Goal: Information Seeking & Learning: Learn about a topic

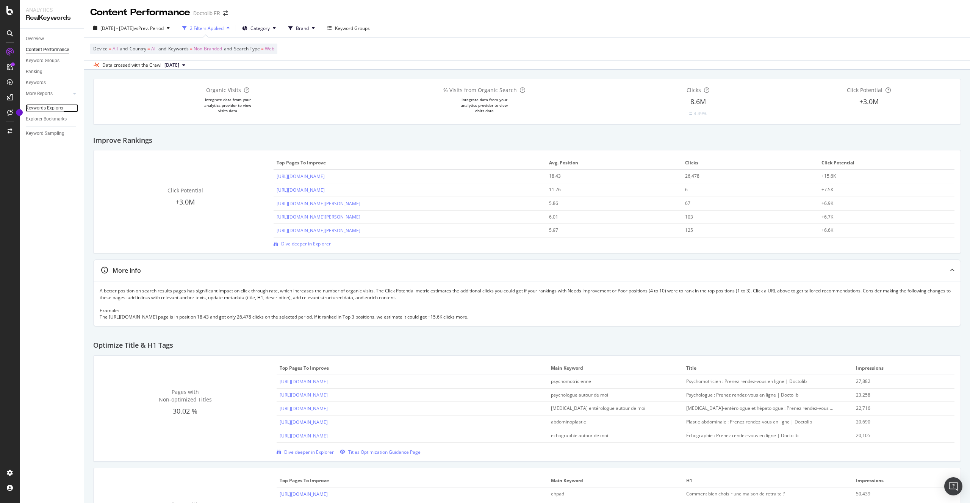
click at [41, 108] on div "Keywords Explorer" at bounding box center [45, 108] width 38 height 8
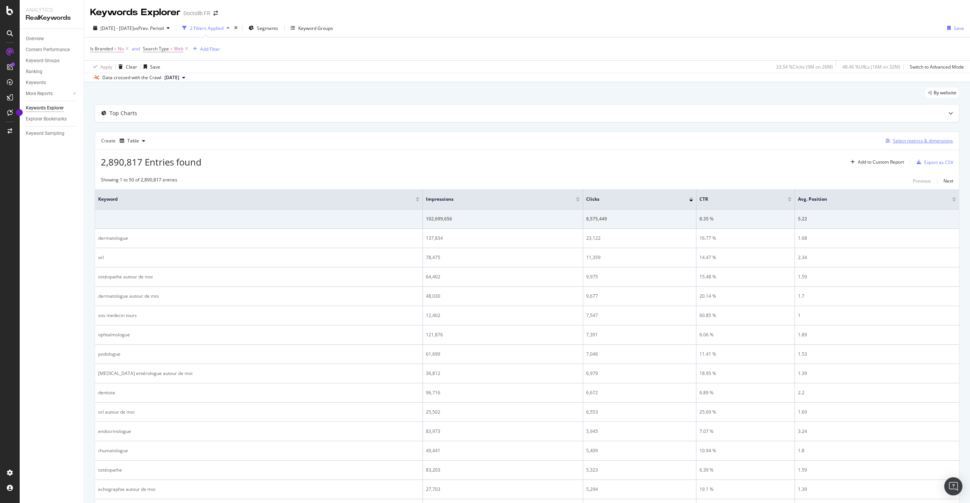
click at [912, 144] on div "Select metrics & dimensions" at bounding box center [923, 140] width 60 height 6
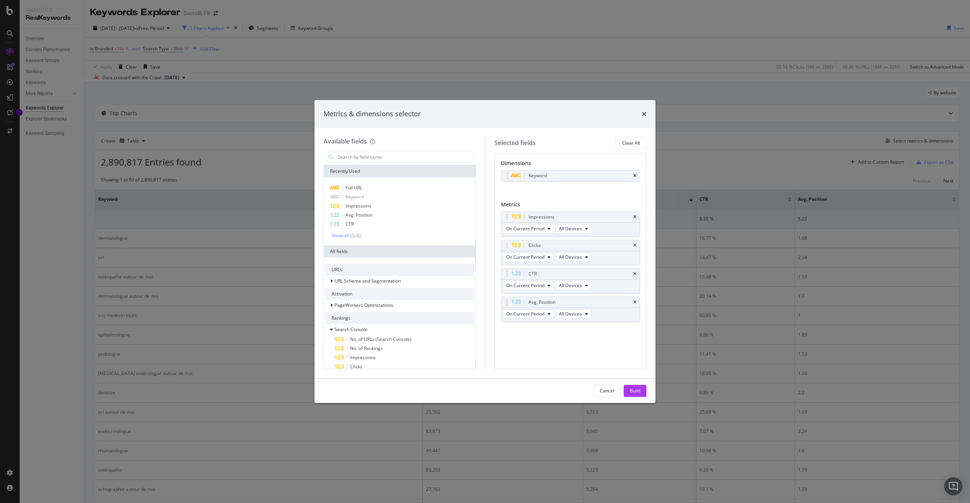
click at [644, 110] on div "times" at bounding box center [644, 114] width 5 height 10
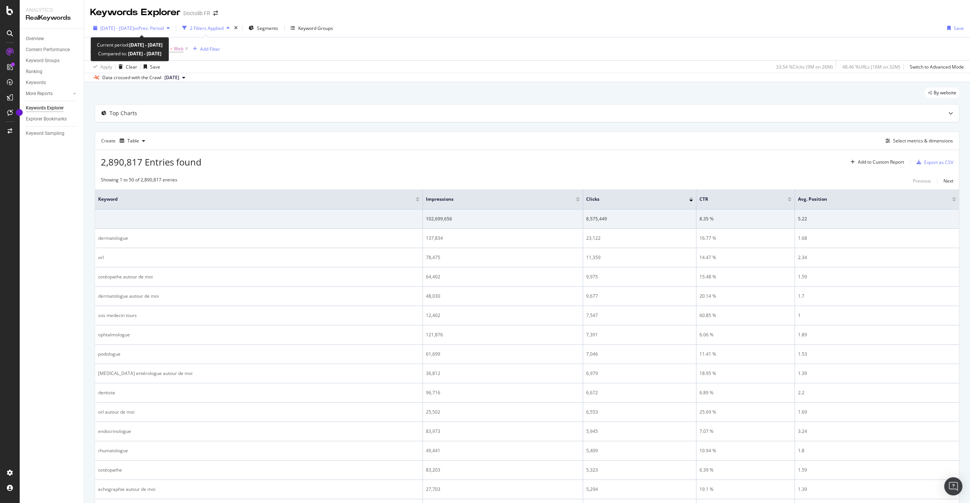
click at [164, 30] on span "vs Prev. Period" at bounding box center [149, 28] width 30 height 6
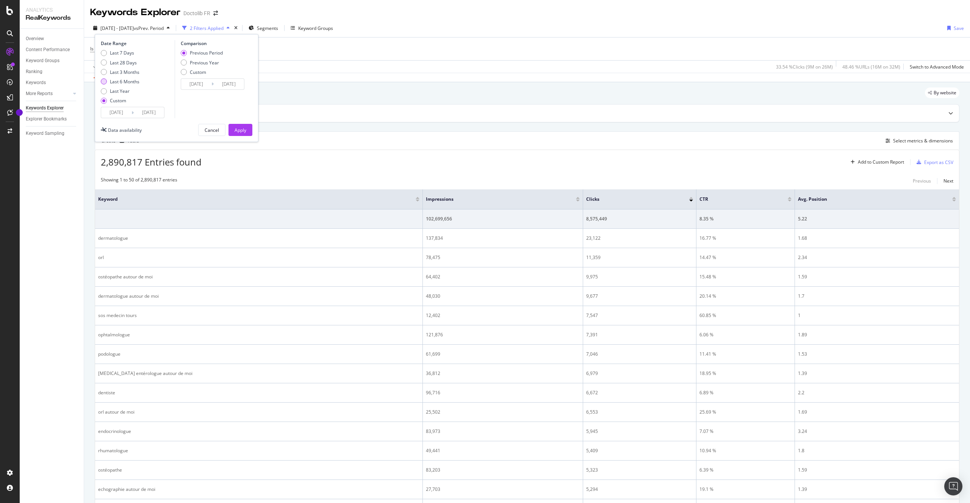
drag, startPoint x: 125, startPoint y: 91, endPoint x: 122, endPoint y: 80, distance: 11.3
click at [122, 80] on div "Last 7 Days Last 28 Days Last 3 Months Last 6 Months Last Year Custom" at bounding box center [120, 78] width 39 height 57
click at [117, 72] on div "Last 3 Months" at bounding box center [125, 72] width 30 height 6
type input "[DATE]"
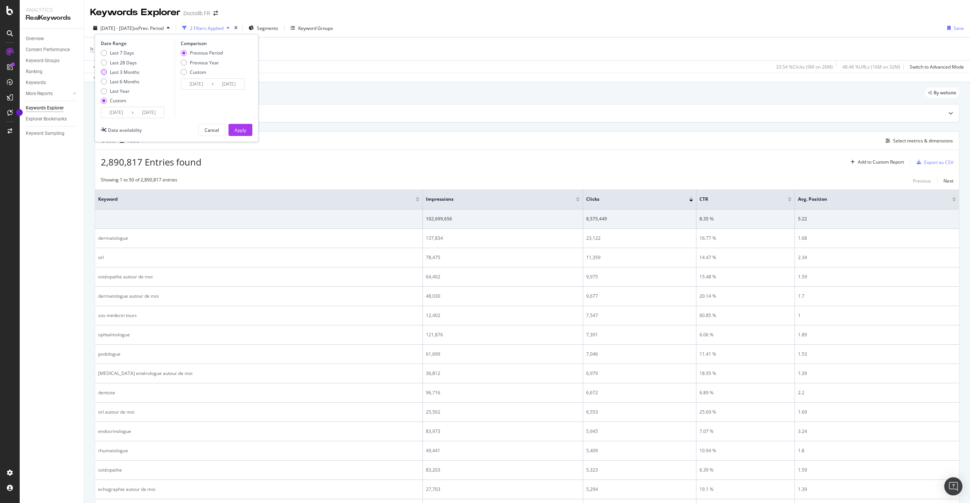
type input "[DATE]"
click at [239, 120] on div "Date Range Last 7 Days Last 28 Days Last 3 Months Last 6 Months Last Year Custo…" at bounding box center [177, 88] width 164 height 108
click at [240, 122] on div "Date Range Last 7 Days Last 28 Days Last 3 Months Last 6 Months Last Year Custo…" at bounding box center [177, 88] width 164 height 108
click at [247, 128] on button "Apply" at bounding box center [240, 130] width 24 height 12
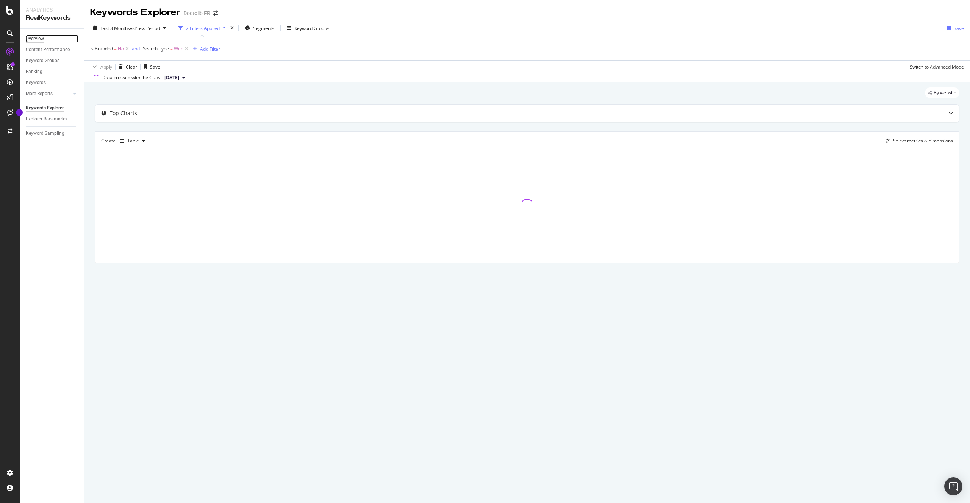
click at [31, 41] on div "Overview" at bounding box center [35, 39] width 18 height 8
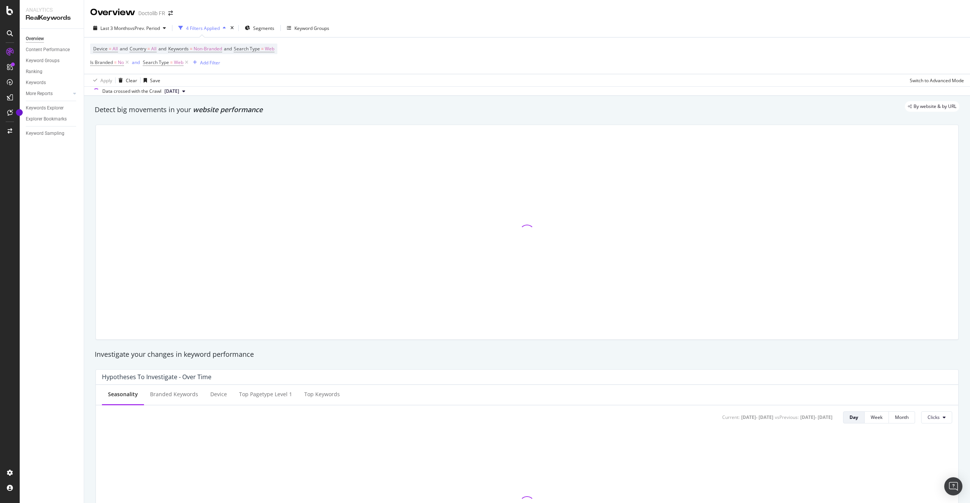
click at [4, 28] on div at bounding box center [10, 33] width 12 height 12
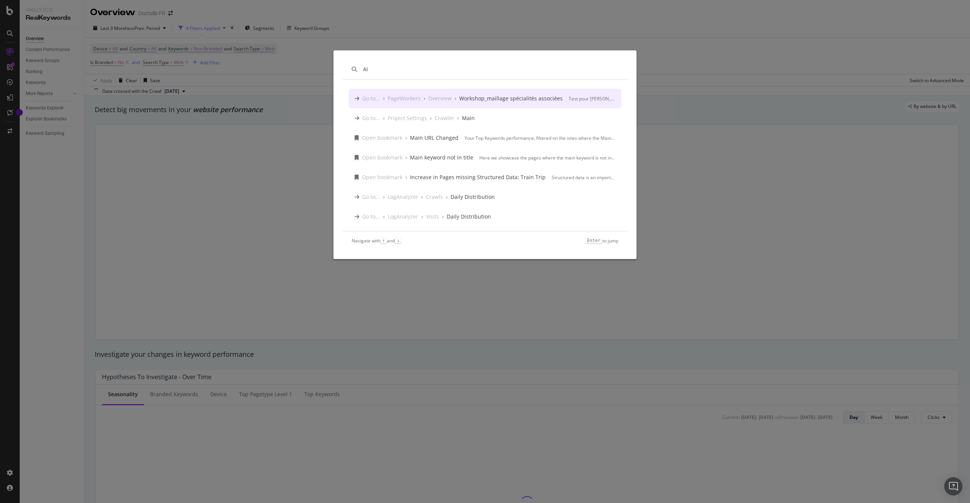
type input "AI"
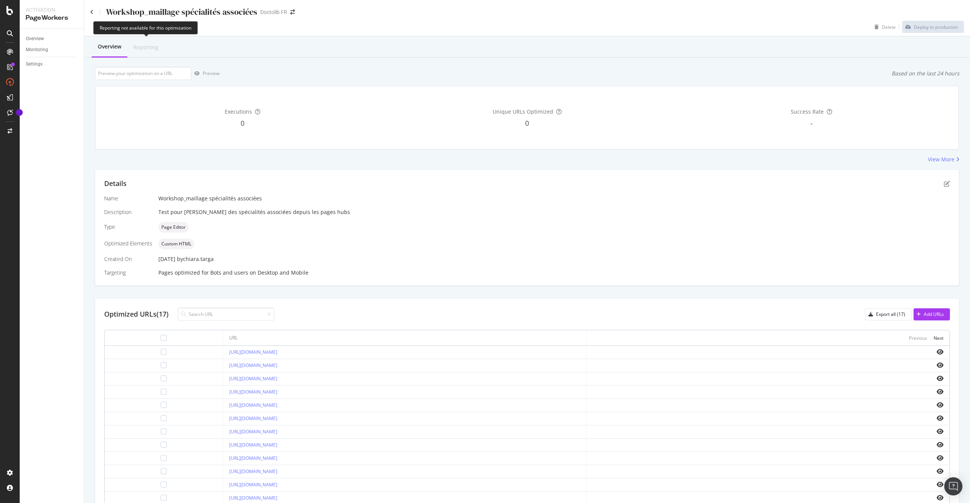
click at [152, 43] on div "Reporting" at bounding box center [145, 47] width 37 height 20
click at [28, 36] on div "Overview" at bounding box center [35, 39] width 18 height 8
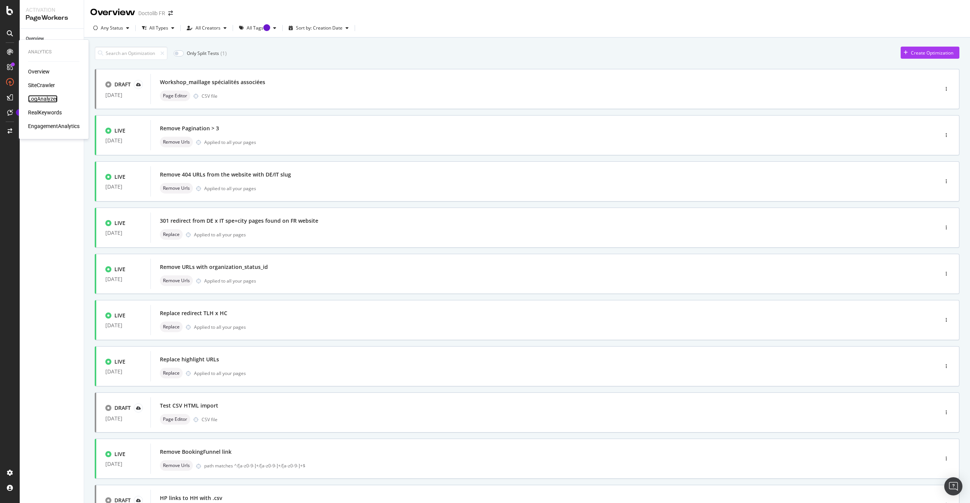
click at [50, 97] on div "LogAnalyzer" at bounding box center [43, 99] width 30 height 8
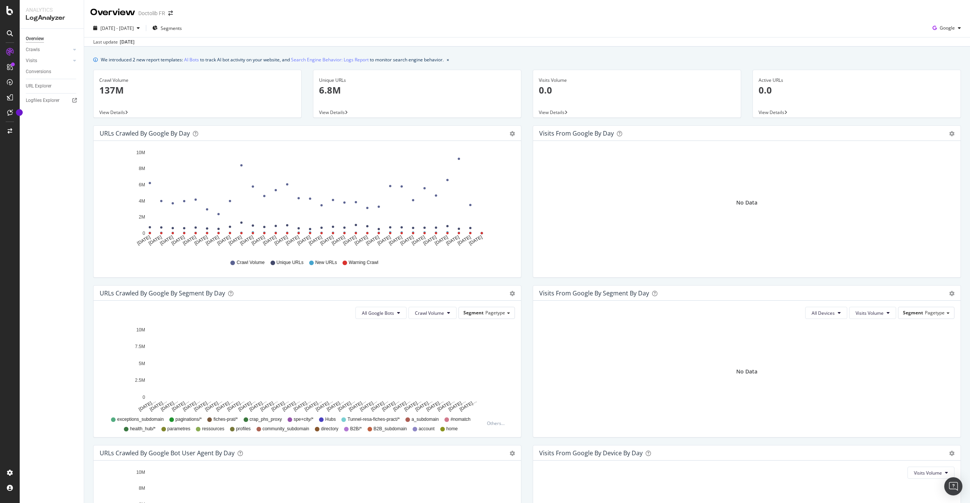
scroll to position [128, 0]
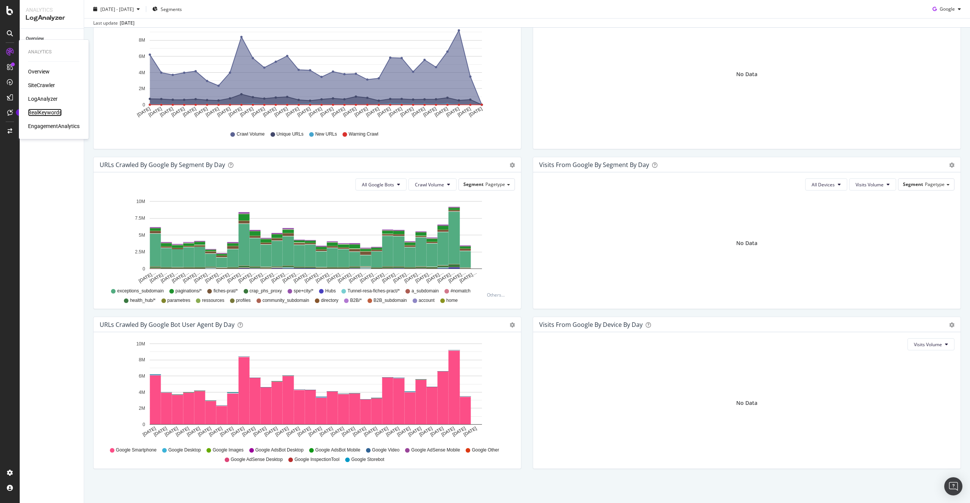
click at [51, 113] on div "RealKeywords" at bounding box center [45, 113] width 34 height 8
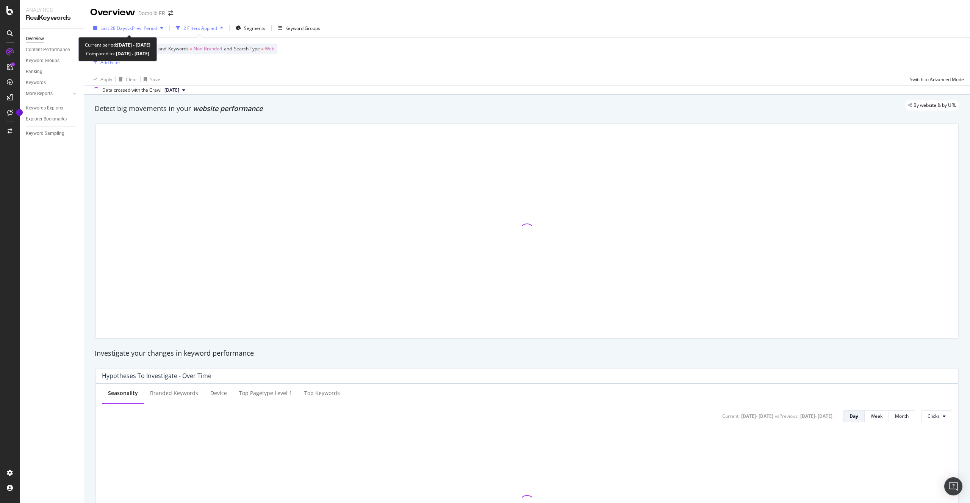
click at [157, 28] on span "vs Prev. Period" at bounding box center [142, 28] width 30 height 6
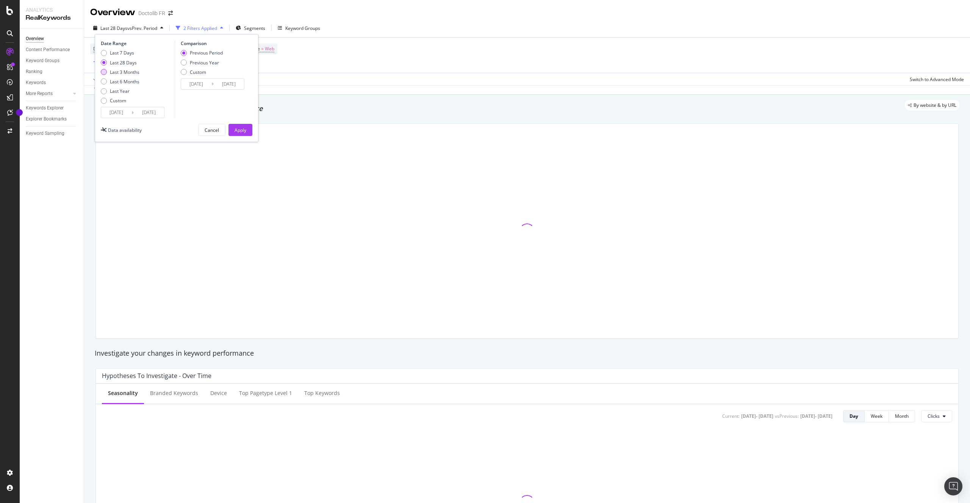
click at [115, 74] on div "Last 3 Months" at bounding box center [125, 72] width 30 height 6
type input "[DATE]"
click at [146, 113] on input "[DATE]" at bounding box center [149, 112] width 30 height 11
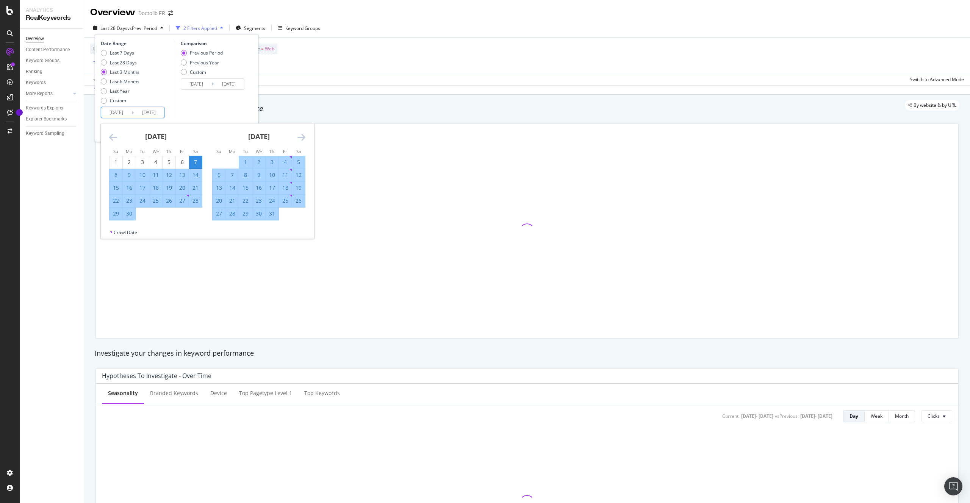
click at [306, 136] on div "[DATE] 1 2 3 4 5 6 7 8 9 10 11 12 13 14 15 16 17 18 19 20 21 22 23 24 25 26 27 …" at bounding box center [258, 171] width 103 height 97
click at [298, 136] on icon "Move forward to switch to the next month." at bounding box center [301, 137] width 8 height 9
click at [282, 167] on div "1" at bounding box center [285, 162] width 13 height 12
type input "[DATE]"
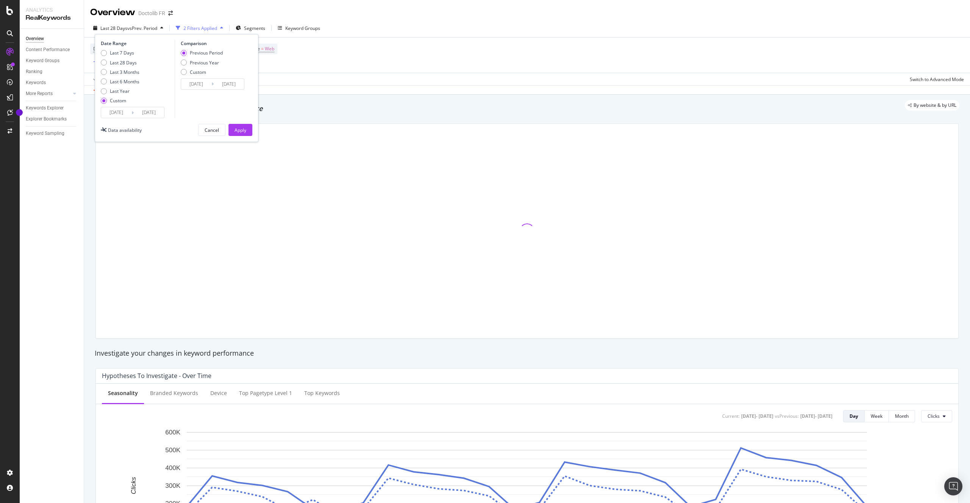
click at [153, 112] on input "[DATE]" at bounding box center [149, 112] width 30 height 11
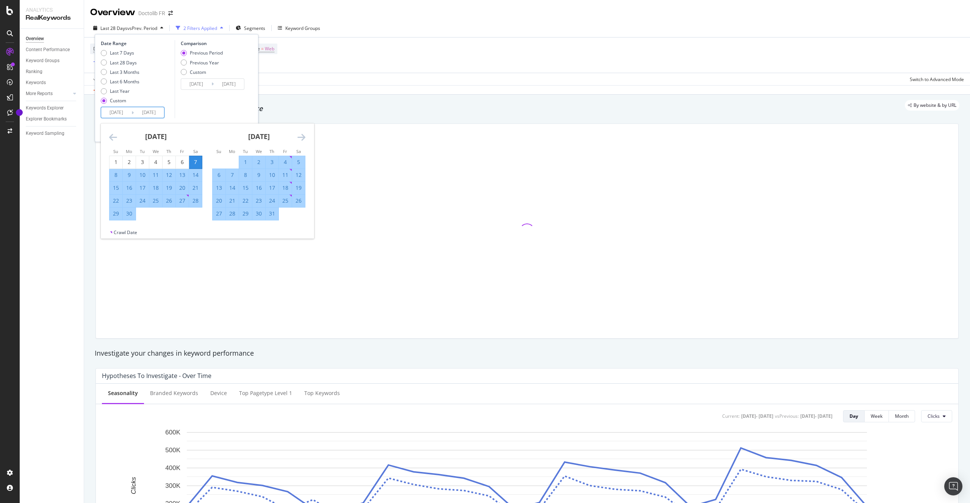
click at [244, 160] on div "1" at bounding box center [245, 162] width 13 height 8
type input "[DATE]"
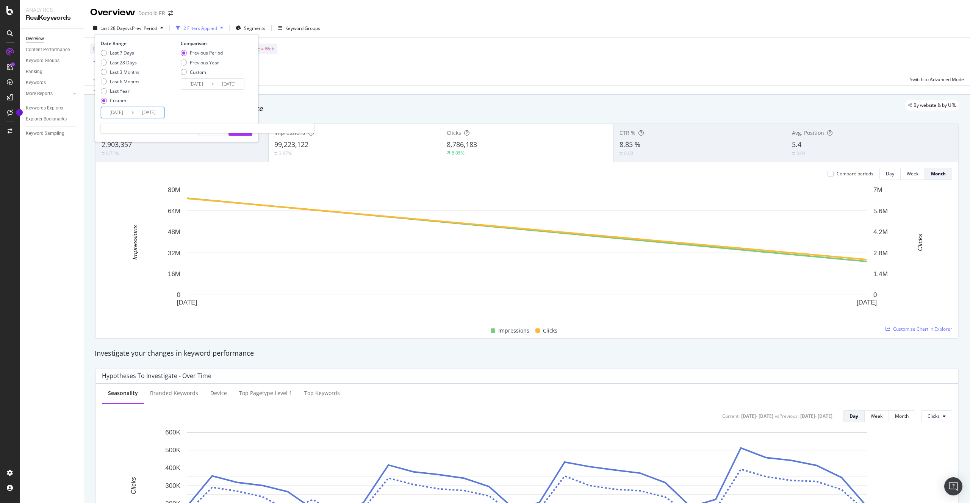
click at [116, 114] on input "[DATE]" at bounding box center [116, 112] width 30 height 11
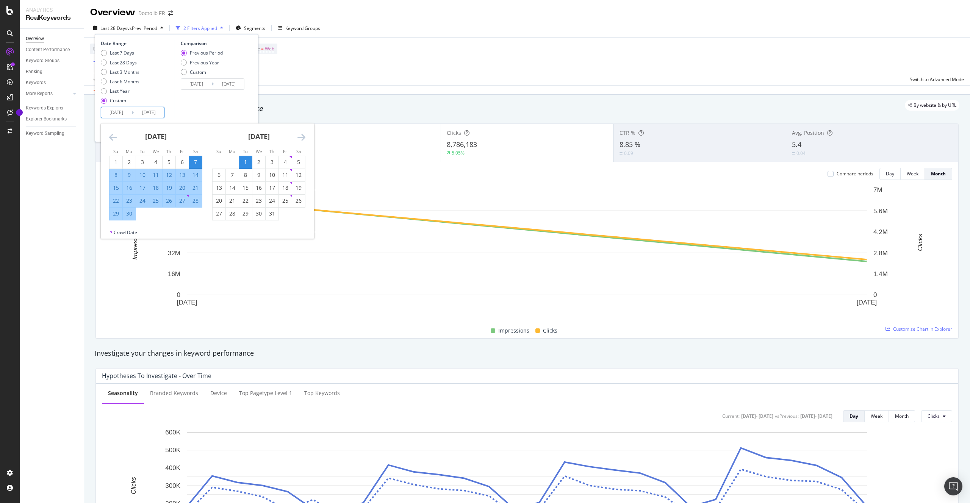
click at [302, 136] on icon "Move forward to switch to the next month." at bounding box center [301, 137] width 8 height 9
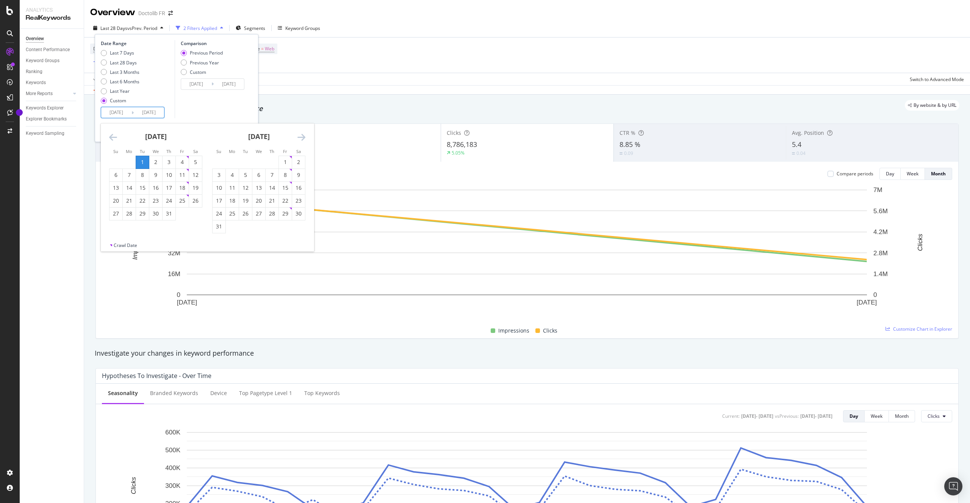
click at [302, 136] on icon "Move forward to switch to the next month." at bounding box center [301, 137] width 8 height 9
click at [112, 137] on icon "Move backward to switch to the previous month." at bounding box center [113, 137] width 8 height 9
click at [290, 161] on div "1" at bounding box center [285, 162] width 13 height 8
type input "[DATE]"
click at [220, 227] on div "31" at bounding box center [218, 227] width 13 height 8
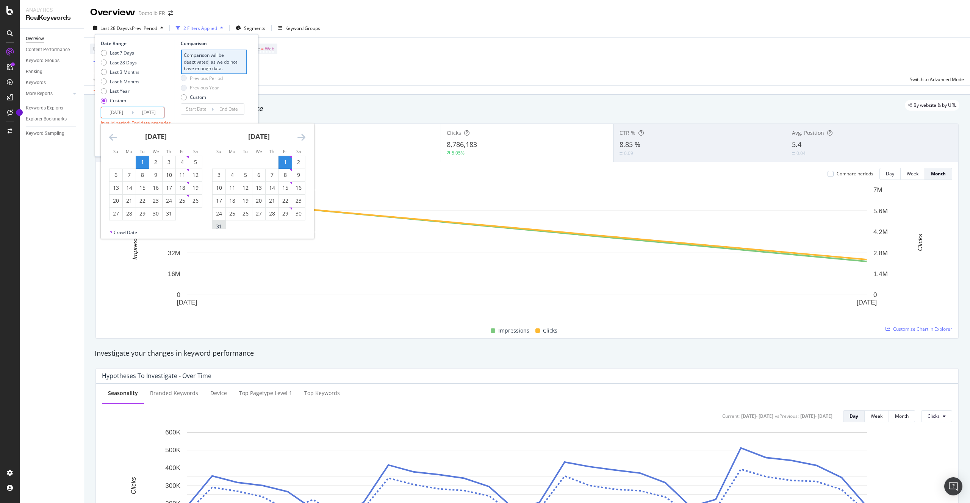
type input "[DATE]"
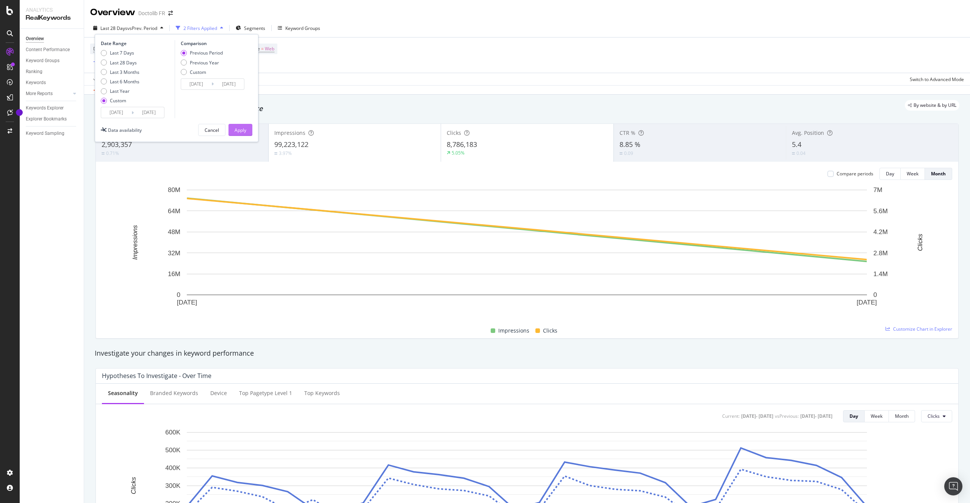
click at [245, 130] on div "Apply" at bounding box center [240, 130] width 12 height 6
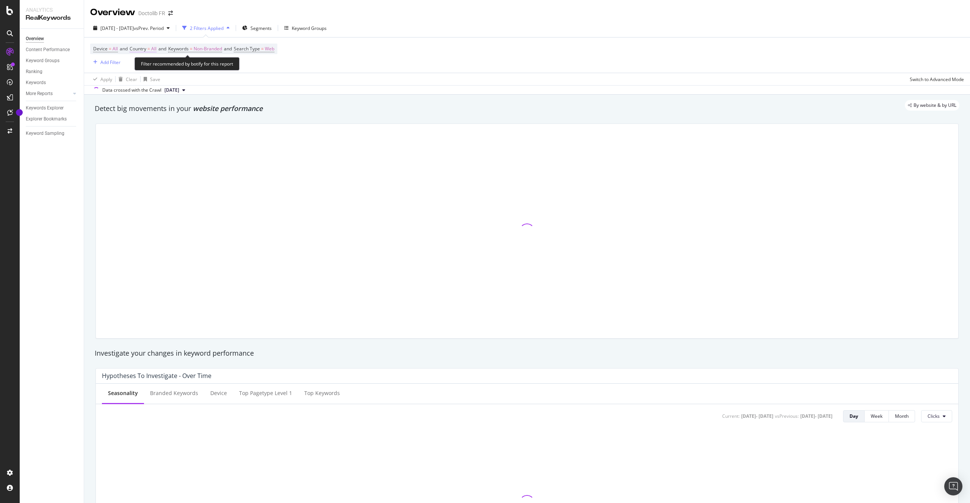
click at [156, 49] on span "All" at bounding box center [153, 49] width 5 height 11
click at [145, 69] on div "All" at bounding box center [179, 67] width 83 height 12
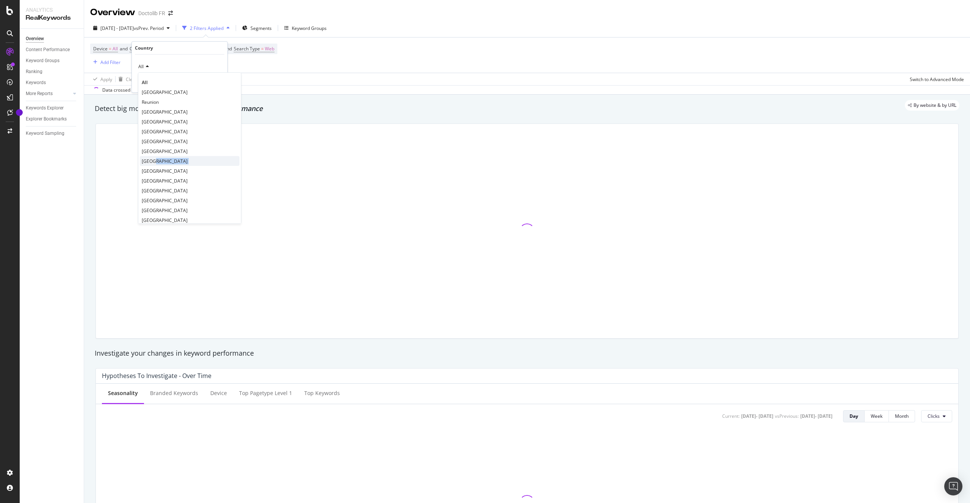
drag, startPoint x: 160, startPoint y: 166, endPoint x: 158, endPoint y: 163, distance: 4.0
click at [158, 163] on div "All [GEOGRAPHIC_DATA] [GEOGRAPHIC_DATA] [GEOGRAPHIC_DATA] [GEOGRAPHIC_DATA] [GE…" at bounding box center [189, 148] width 103 height 152
click at [158, 163] on div "[GEOGRAPHIC_DATA]" at bounding box center [190, 161] width 100 height 10
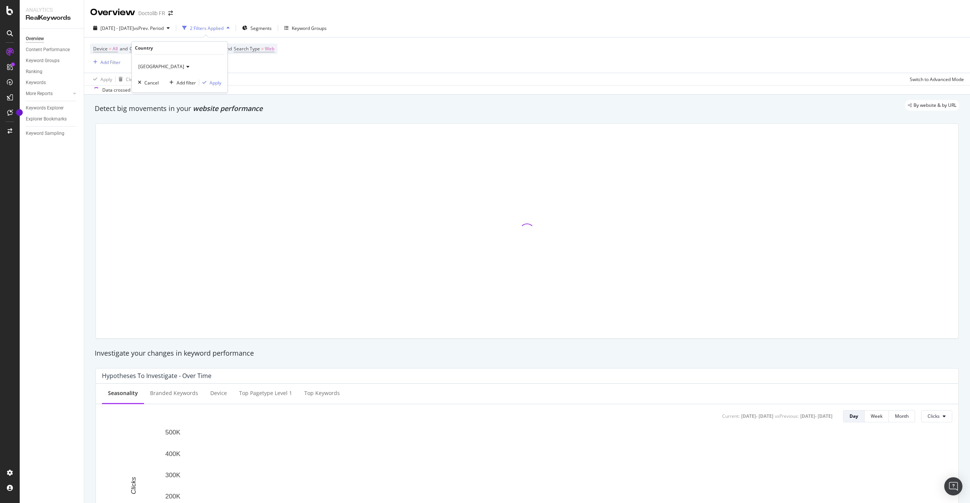
click at [215, 77] on div "Italy Cancel Add filter Apply" at bounding box center [179, 74] width 95 height 38
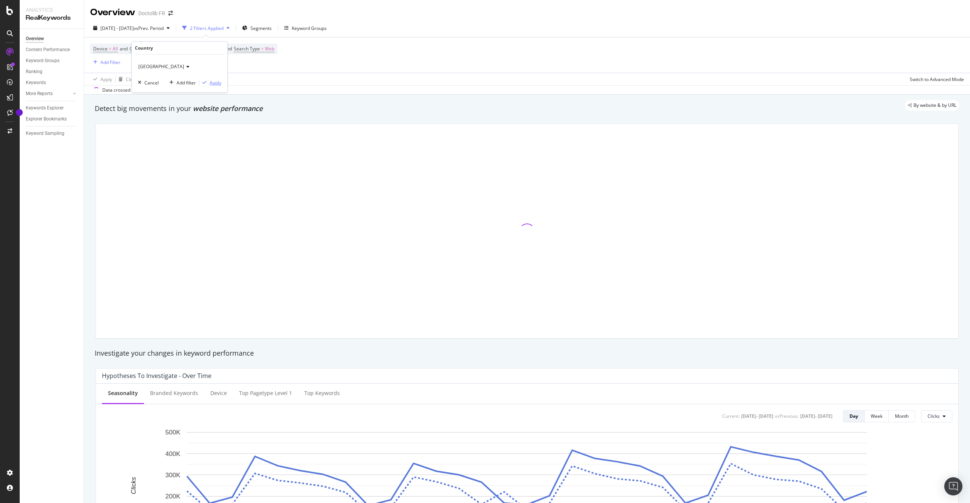
click at [215, 82] on div "Apply" at bounding box center [215, 83] width 12 height 6
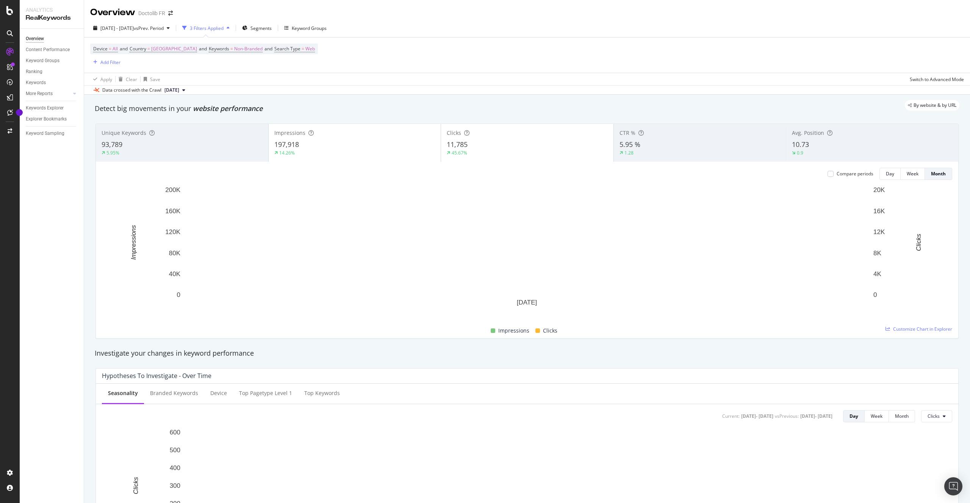
click at [373, 147] on div "197,918" at bounding box center [354, 145] width 161 height 10
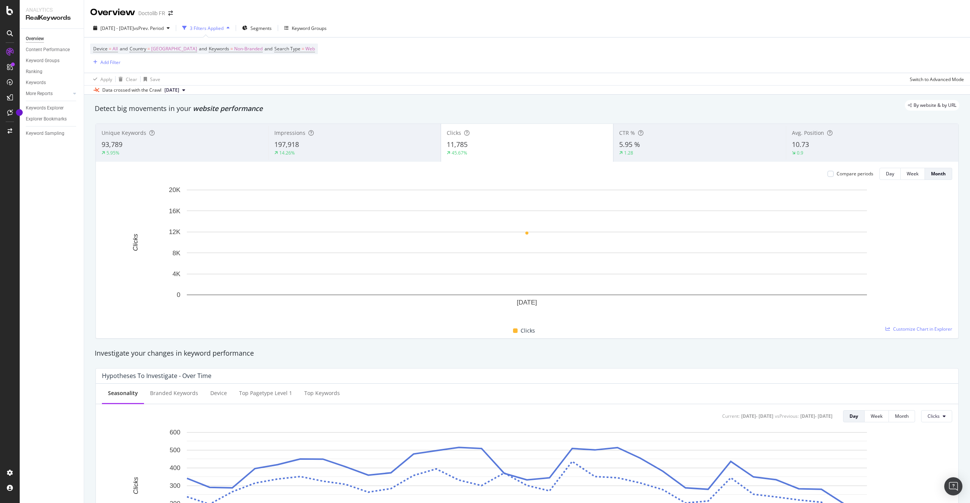
click at [223, 28] on div "3 Filters Applied" at bounding box center [207, 28] width 34 height 6
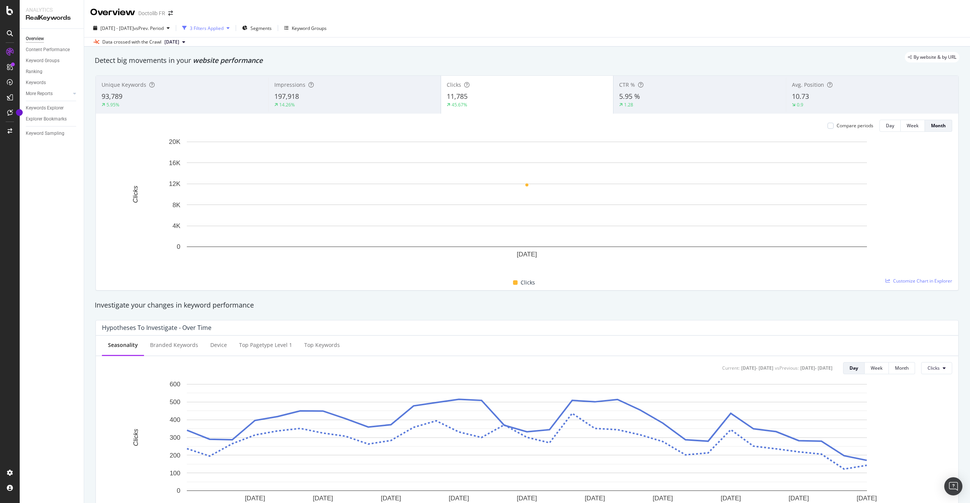
click at [223, 28] on div "3 Filters Applied" at bounding box center [207, 28] width 34 height 6
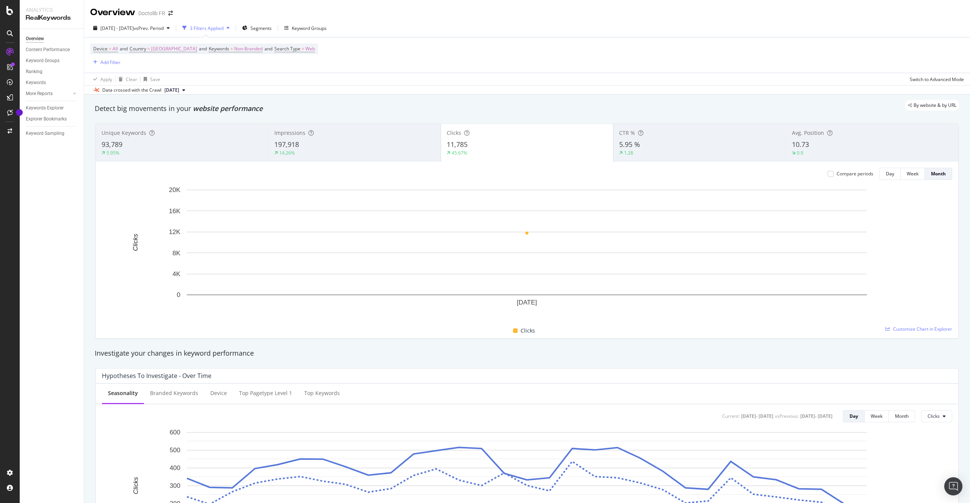
click at [223, 28] on div "3 Filters Applied" at bounding box center [207, 28] width 34 height 6
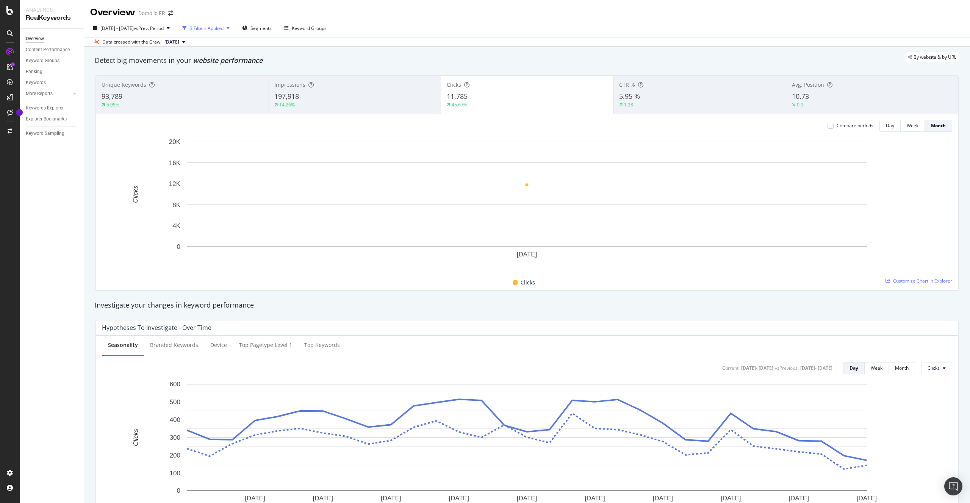
click at [223, 28] on div "3 Filters Applied" at bounding box center [207, 28] width 34 height 6
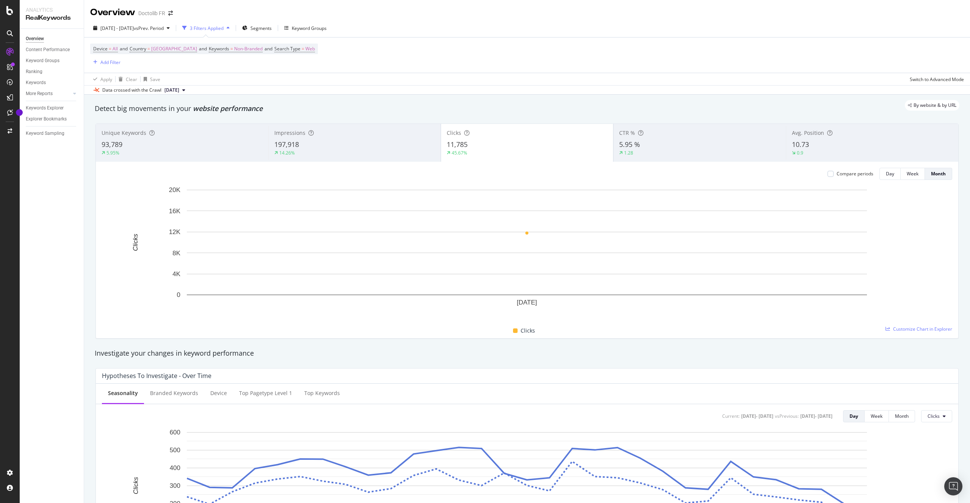
click at [223, 28] on div "3 Filters Applied" at bounding box center [207, 28] width 34 height 6
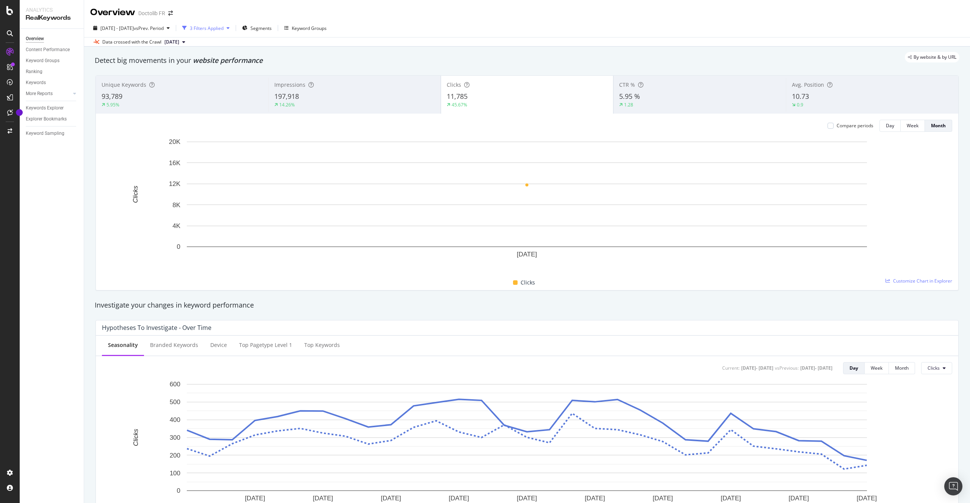
click at [223, 28] on div "3 Filters Applied" at bounding box center [207, 28] width 34 height 6
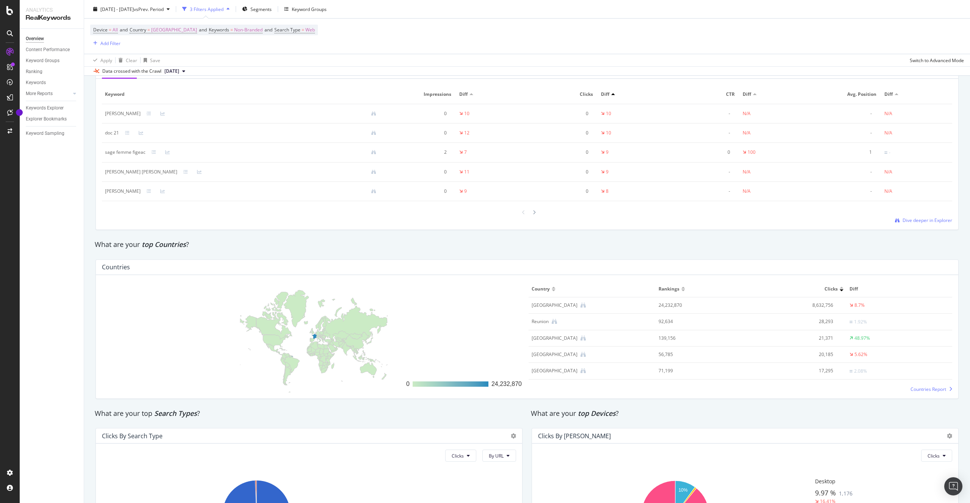
scroll to position [1201, 0]
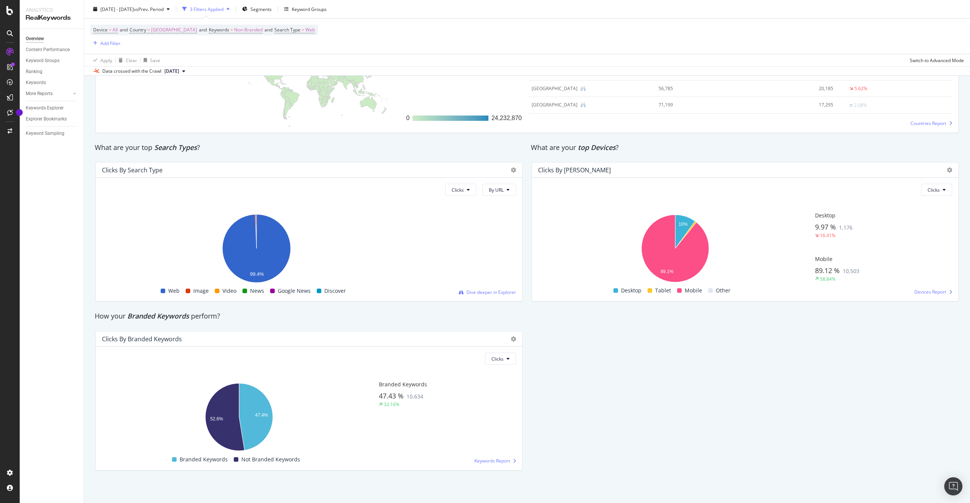
click at [158, 339] on div "Clicks By Branded Keywords" at bounding box center [142, 339] width 80 height 8
copy div "Clicks By Branded Keywords"
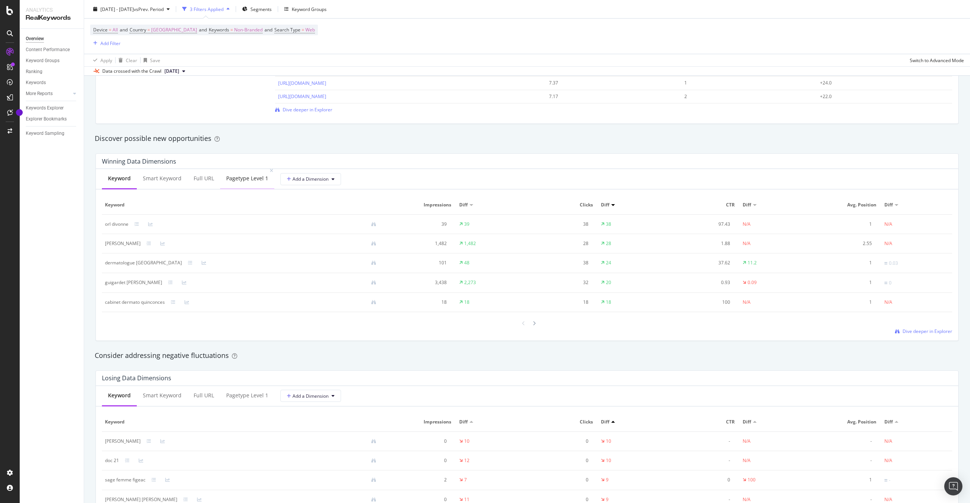
scroll to position [581, 0]
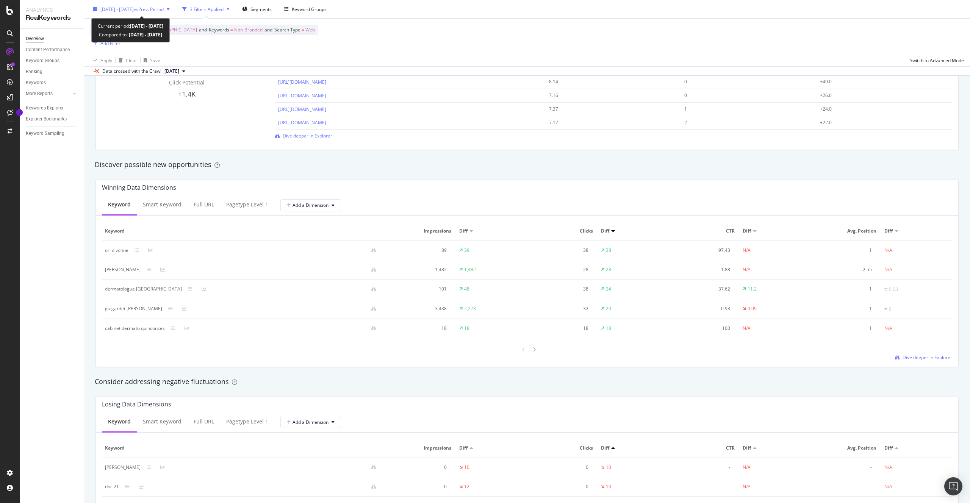
click at [164, 8] on span "vs Prev. Period" at bounding box center [149, 9] width 30 height 6
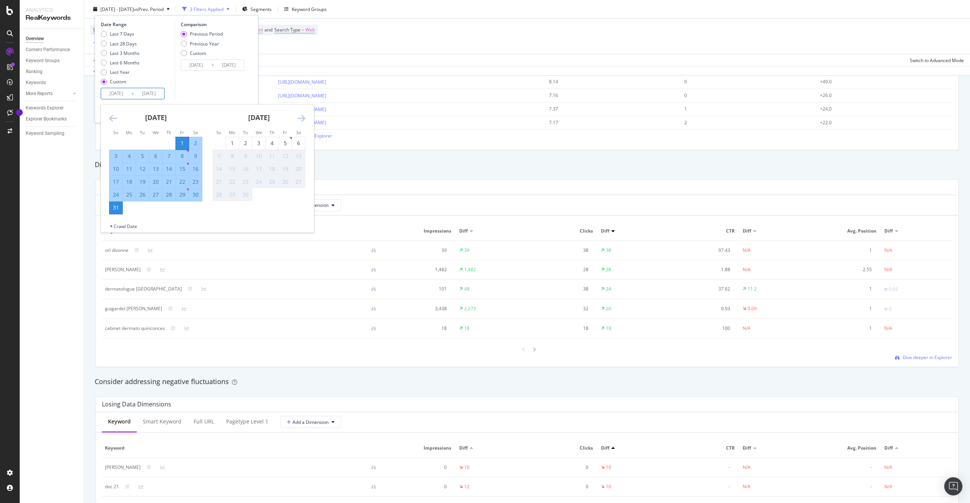
click at [121, 89] on input "[DATE]" at bounding box center [116, 93] width 30 height 11
click at [110, 115] on icon "Move backward to switch to the previous month." at bounding box center [113, 118] width 8 height 9
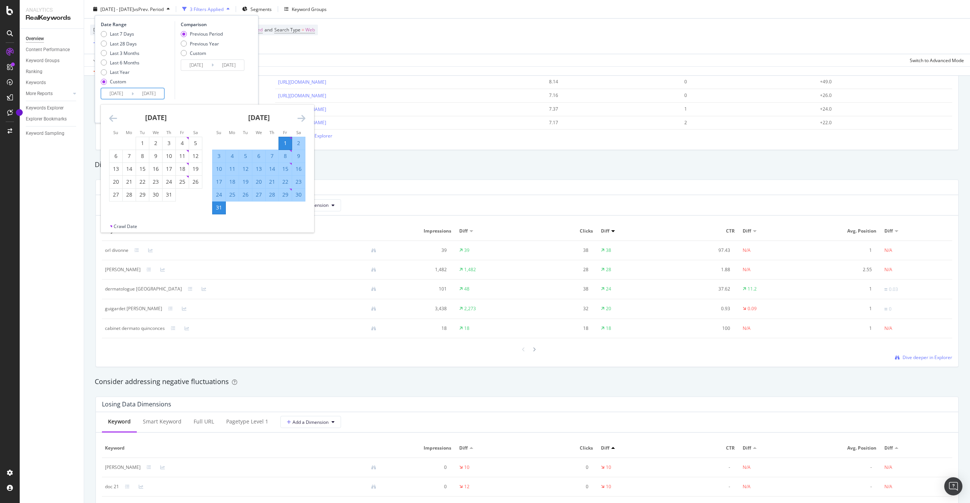
click at [110, 115] on icon "Move backward to switch to the previous month." at bounding box center [113, 118] width 8 height 9
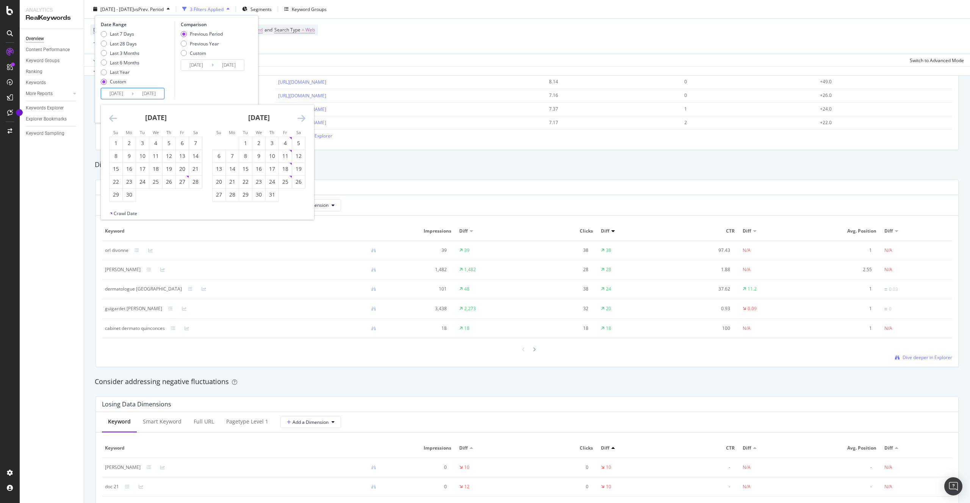
click at [110, 115] on icon "Move backward to switch to the previous month." at bounding box center [113, 118] width 8 height 9
click at [196, 142] on div "1" at bounding box center [195, 143] width 13 height 8
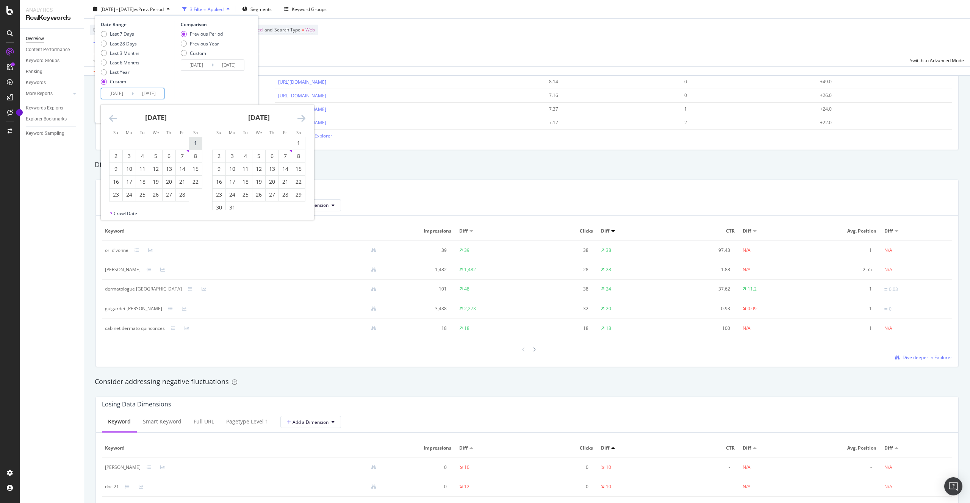
type input "[DATE]"
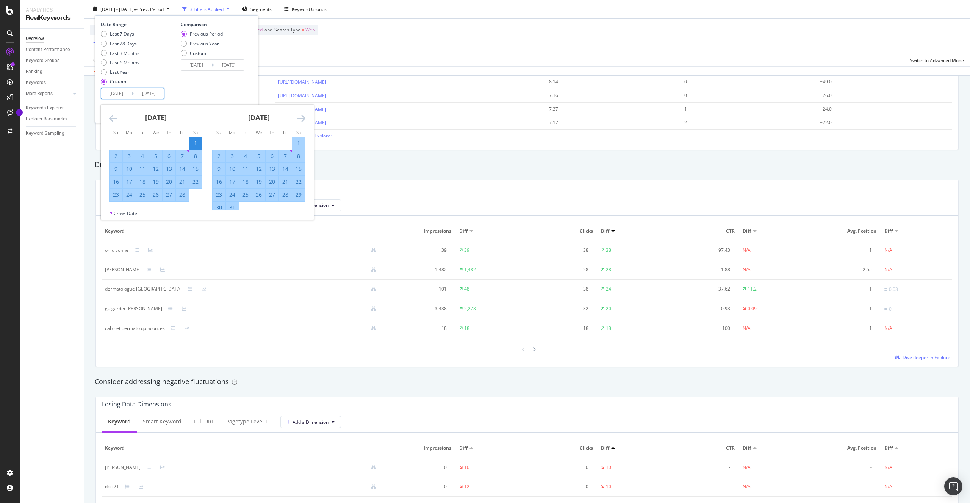
click at [181, 198] on div "28" at bounding box center [182, 195] width 13 height 12
type input "[DATE]"
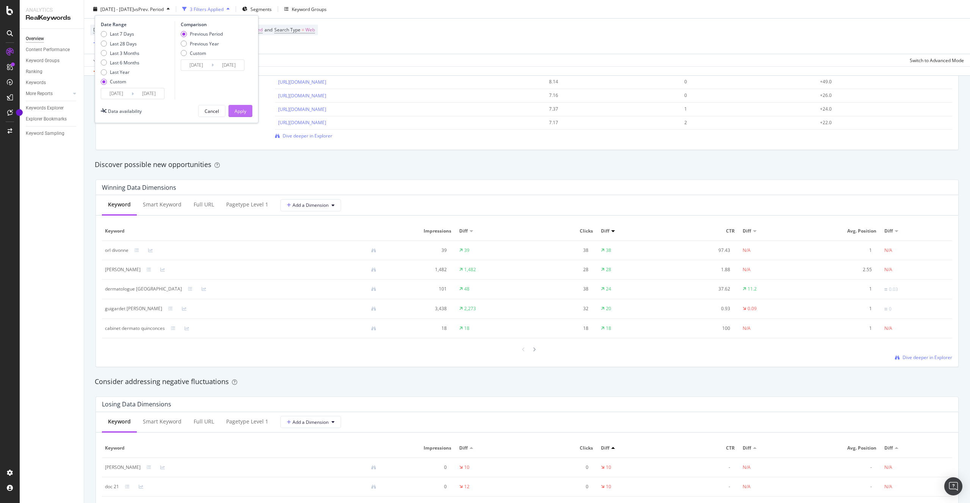
click at [234, 115] on button "Apply" at bounding box center [240, 111] width 24 height 12
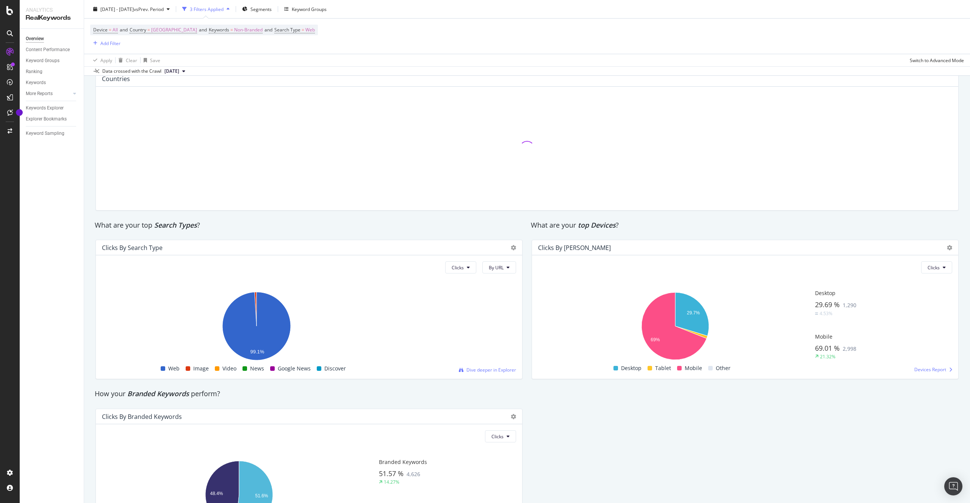
scroll to position [1201, 0]
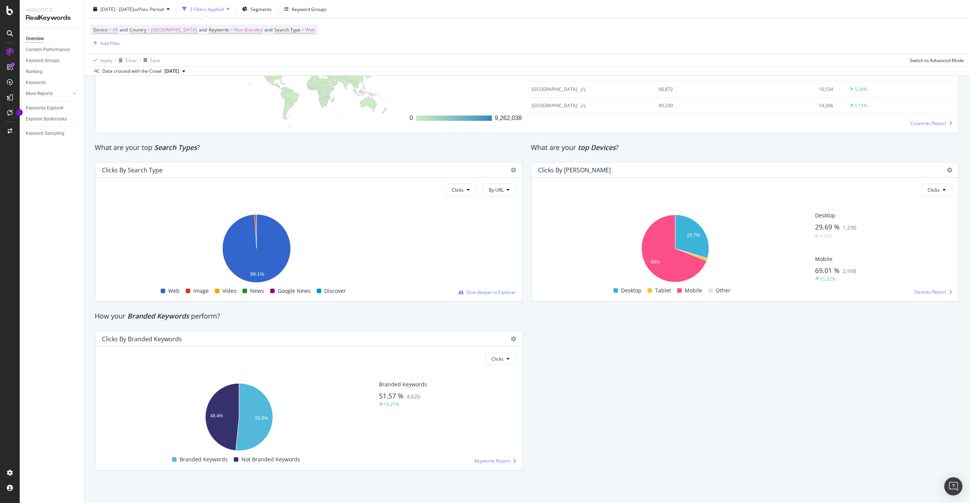
click at [142, 170] on div "Clicks By Search Type" at bounding box center [132, 170] width 61 height 8
click at [496, 192] on span "By URL" at bounding box center [496, 190] width 15 height 6
click at [464, 193] on button "Clicks" at bounding box center [460, 190] width 31 height 12
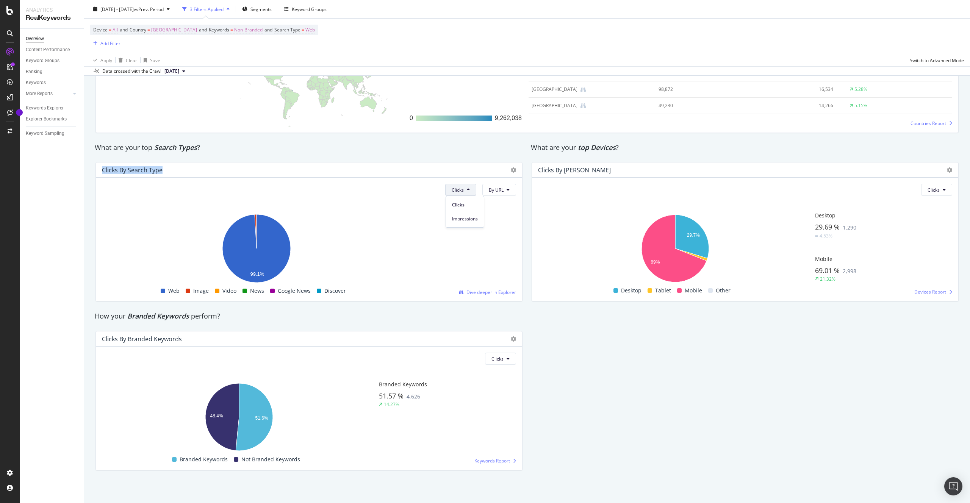
click at [465, 191] on button "Clicks" at bounding box center [460, 190] width 31 height 12
click at [235, 311] on div "How your Branded Keywords perform?" at bounding box center [309, 316] width 436 height 17
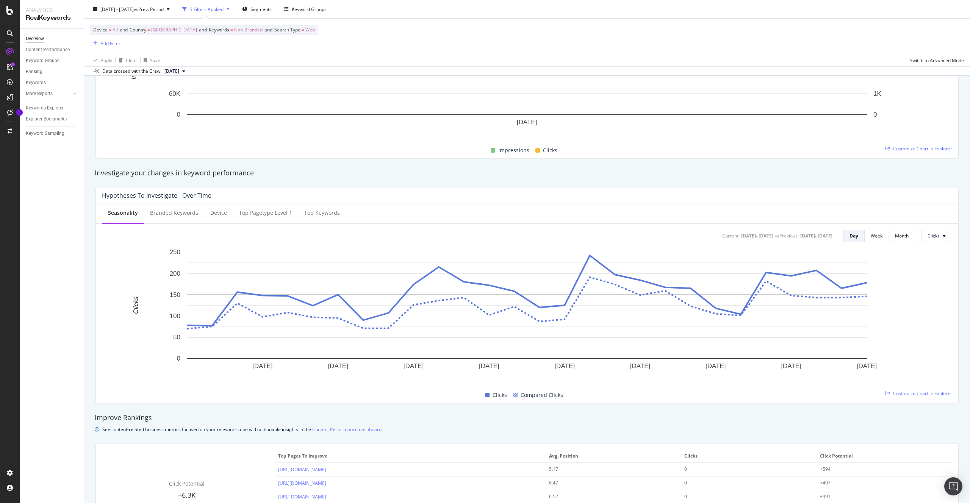
scroll to position [181, 0]
click at [210, 210] on div "Device" at bounding box center [218, 212] width 17 height 8
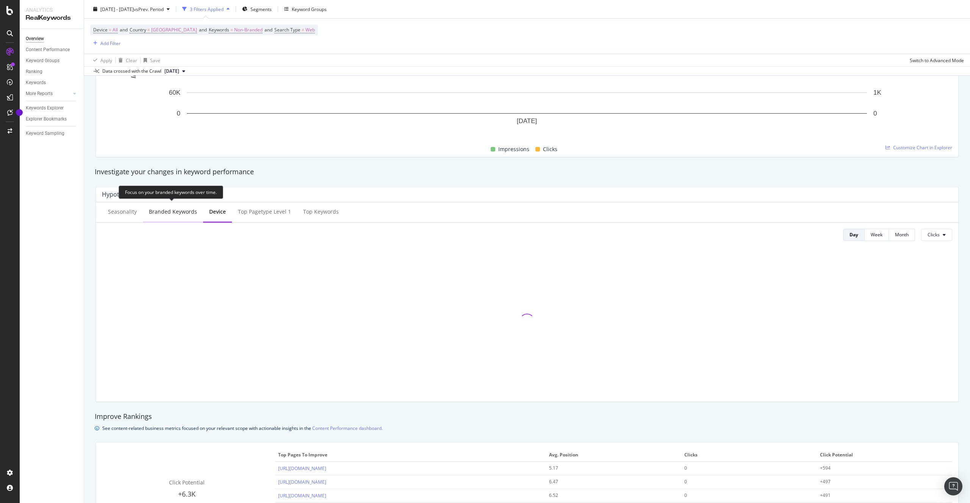
click at [189, 208] on div "Branded Keywords" at bounding box center [173, 212] width 48 height 8
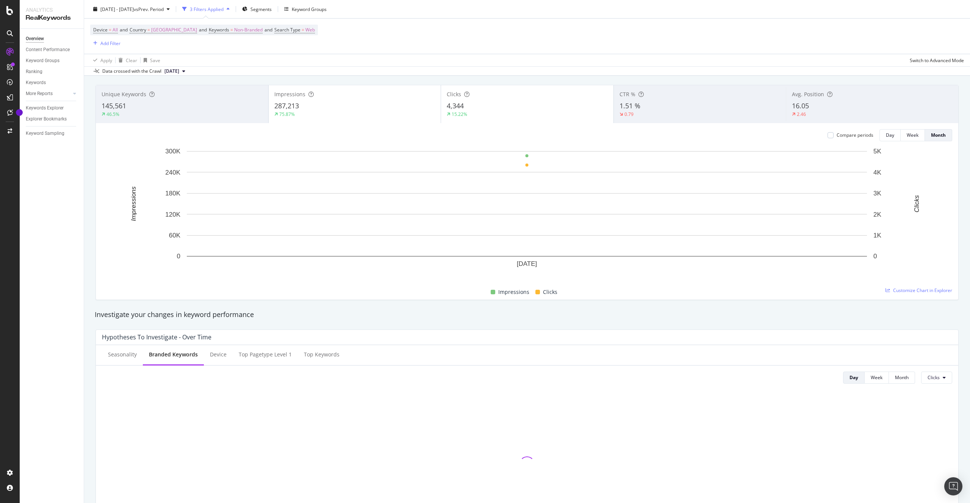
scroll to position [0, 0]
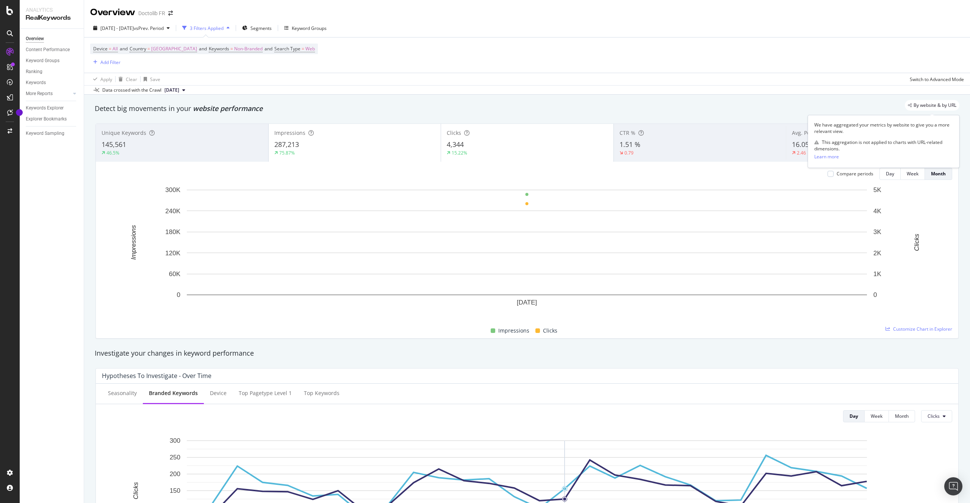
click at [931, 103] on span "By website & by URL" at bounding box center [934, 105] width 43 height 5
click at [906, 104] on div "By website & by URL" at bounding box center [931, 105] width 55 height 11
click at [874, 103] on div "By website & by URL" at bounding box center [523, 105] width 872 height 11
click at [326, 28] on div "Keyword Groups" at bounding box center [309, 28] width 35 height 6
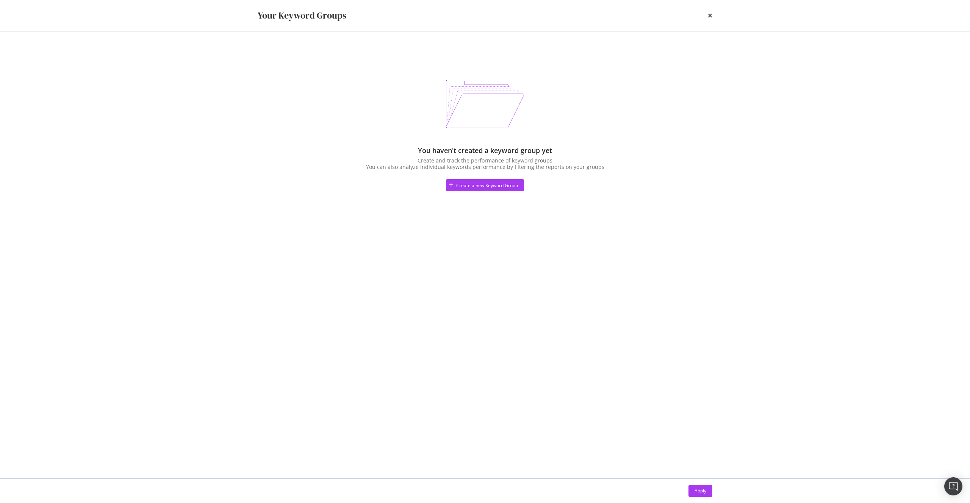
click at [705, 16] on div "Your Keyword Groups" at bounding box center [485, 15] width 455 height 13
click at [708, 16] on icon "times" at bounding box center [710, 15] width 5 height 6
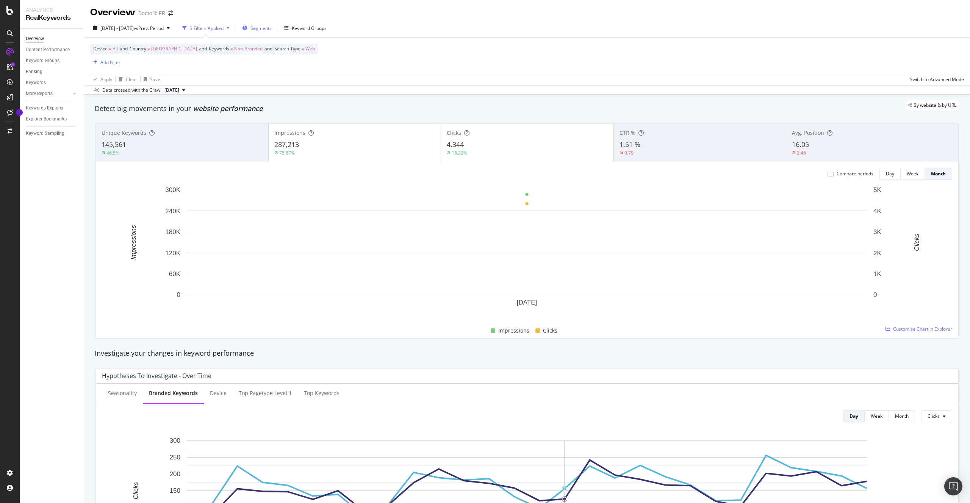
click at [275, 34] on div "Segments" at bounding box center [257, 28] width 36 height 12
click at [272, 33] on div "Segments" at bounding box center [257, 27] width 30 height 11
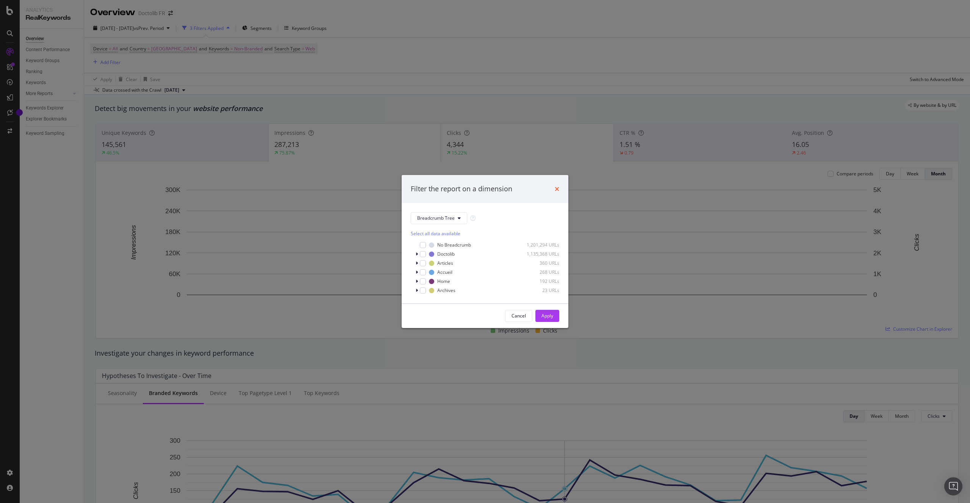
click at [558, 189] on icon "times" at bounding box center [556, 189] width 5 height 6
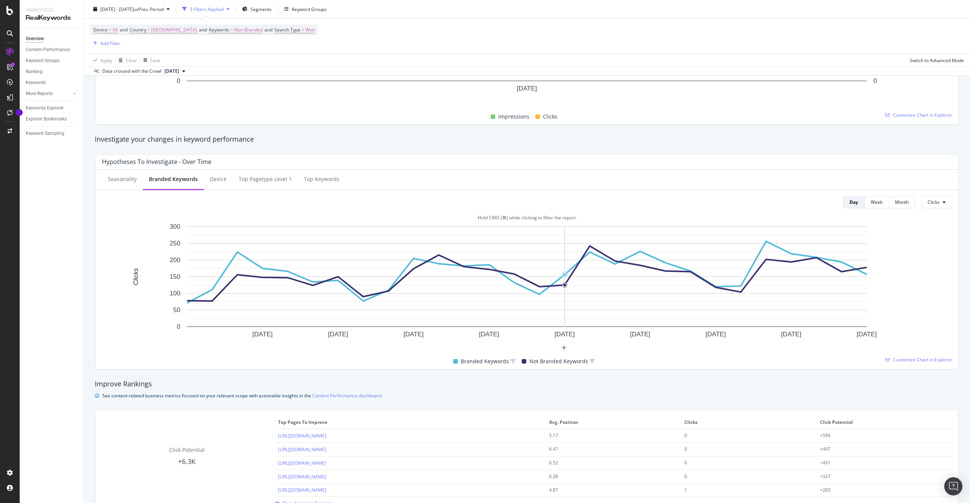
scroll to position [226, 0]
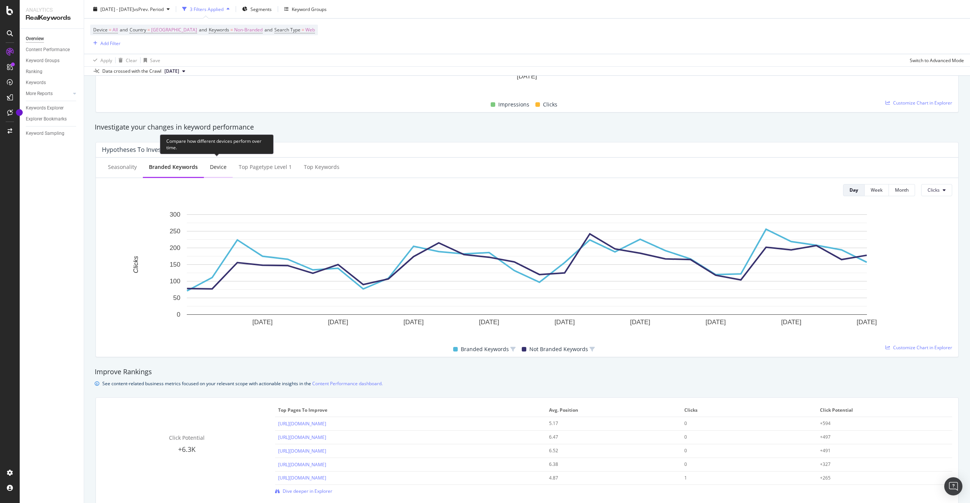
click at [205, 169] on div "Device" at bounding box center [218, 167] width 29 height 21
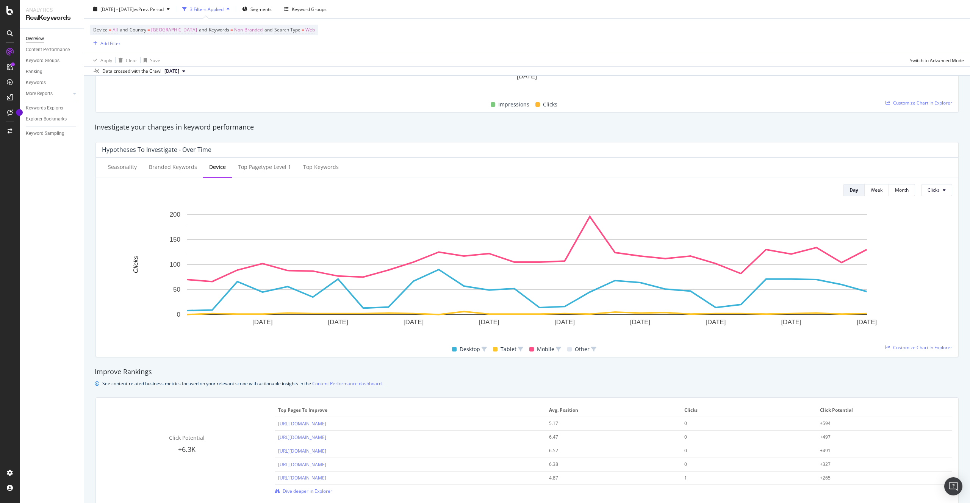
click at [916, 187] on div "Day Week Month Clicks" at bounding box center [894, 190] width 115 height 12
click at [925, 188] on button "Clicks" at bounding box center [936, 190] width 31 height 12
click at [936, 192] on span "Clicks" at bounding box center [933, 190] width 12 height 6
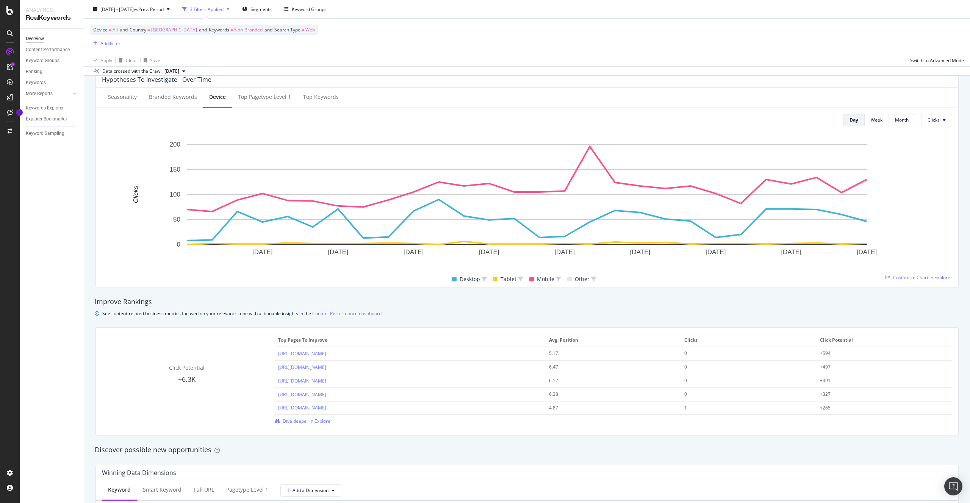
scroll to position [0, 0]
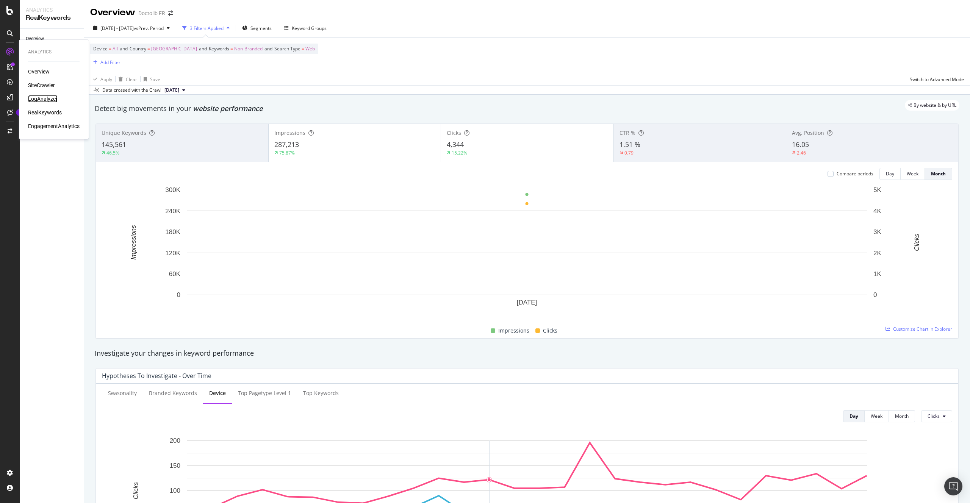
click at [50, 99] on div "LogAnalyzer" at bounding box center [43, 99] width 30 height 8
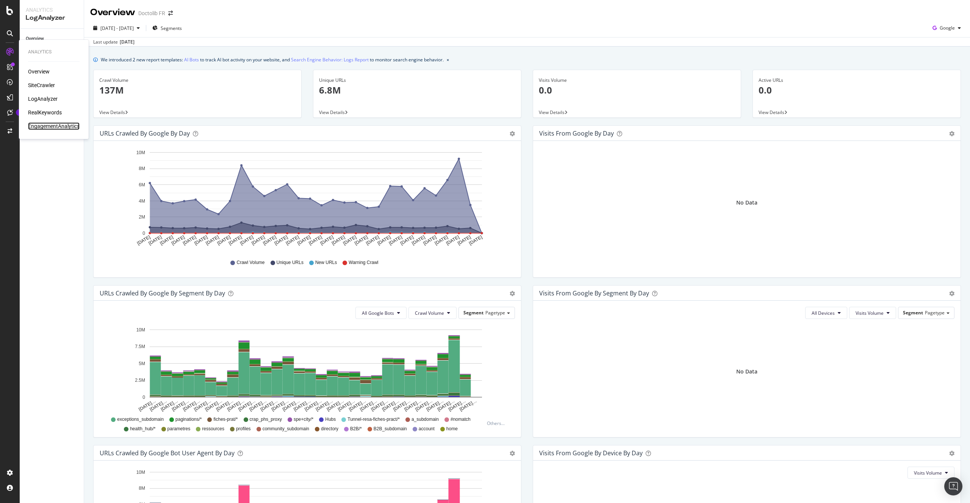
click at [65, 128] on div "EngagementAnalytics" at bounding box center [54, 126] width 52 height 8
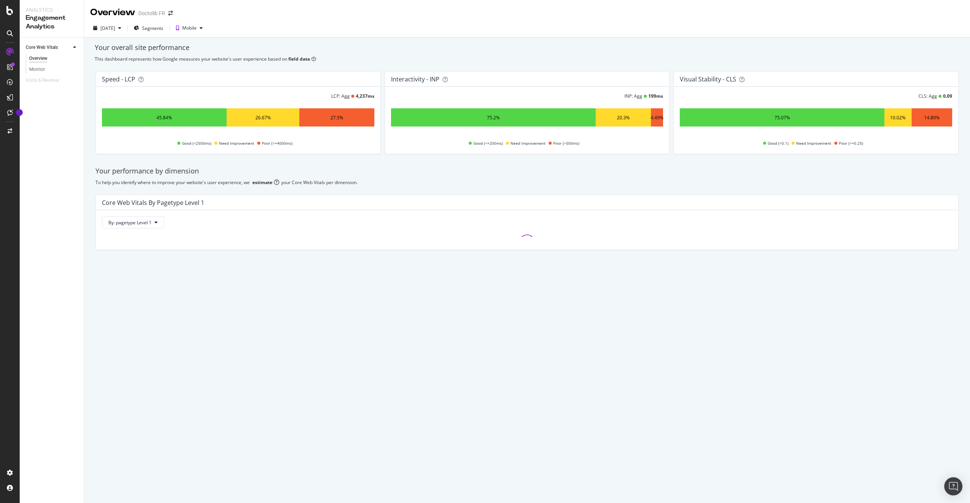
click at [329, 188] on div "Your performance by dimension To help you identify where to improve your websit…" at bounding box center [527, 208] width 872 height 96
click at [44, 84] on div "SiteCrawler" at bounding box center [41, 85] width 27 height 8
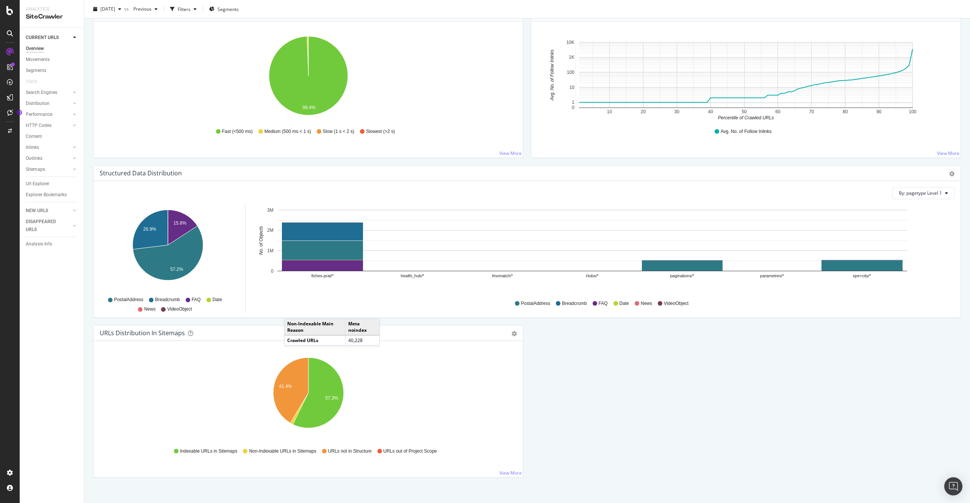
scroll to position [590, 0]
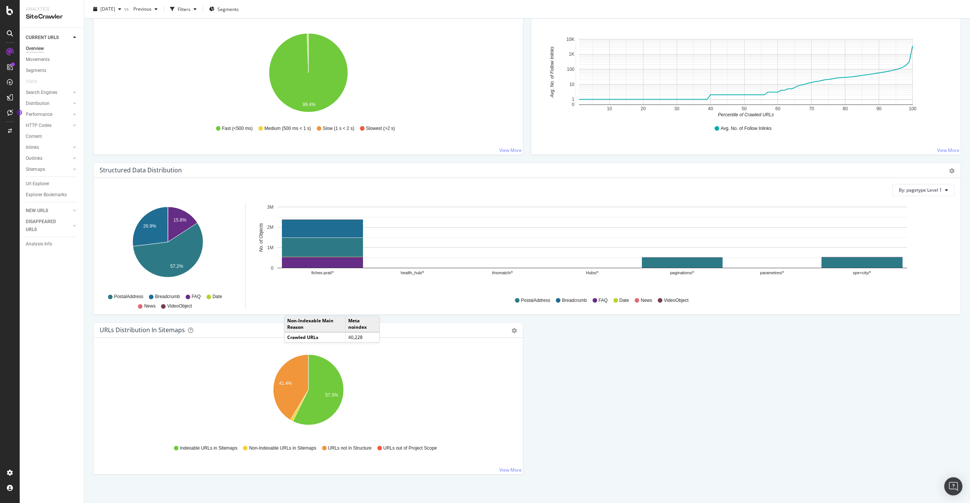
click at [459, 328] on div "URLs Distribution in Sitemaps" at bounding box center [300, 330] width 400 height 8
click at [513, 340] on div "Hold CMD (⌘) while clicking to filter the report. 41.4% 57.3% Type of URL URL C…" at bounding box center [308, 406] width 429 height 136
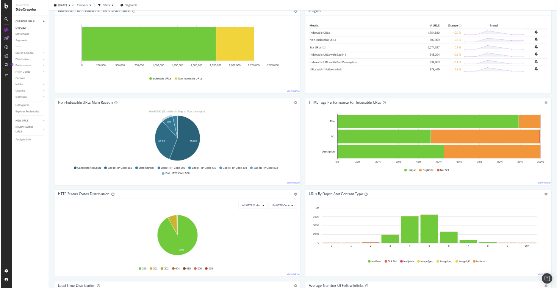
scroll to position [0, 0]
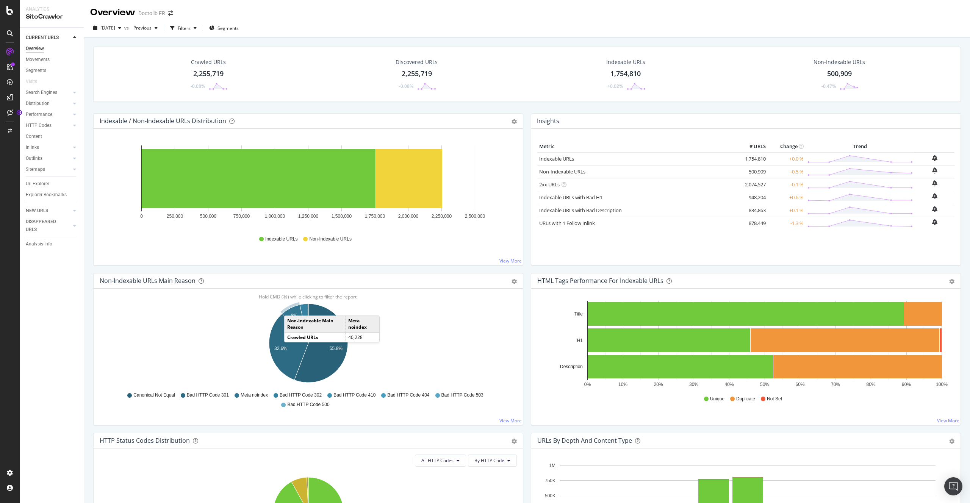
click at [521, 276] on div "Non-Indexable URLs Main Reason Pie Table Export as CSV Add to Custom Report" at bounding box center [308, 280] width 429 height 15
click at [191, 28] on div "Filters" at bounding box center [184, 28] width 13 height 6
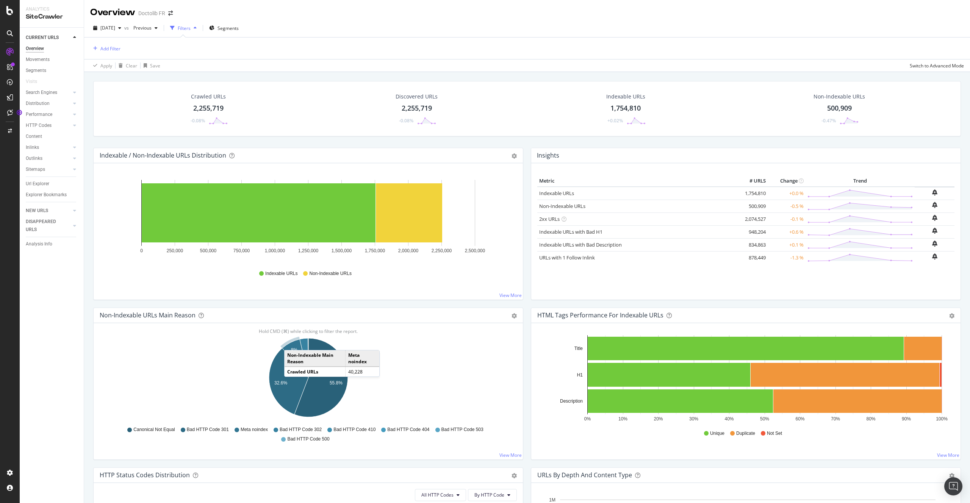
click at [191, 28] on div "Filters" at bounding box center [184, 28] width 13 height 6
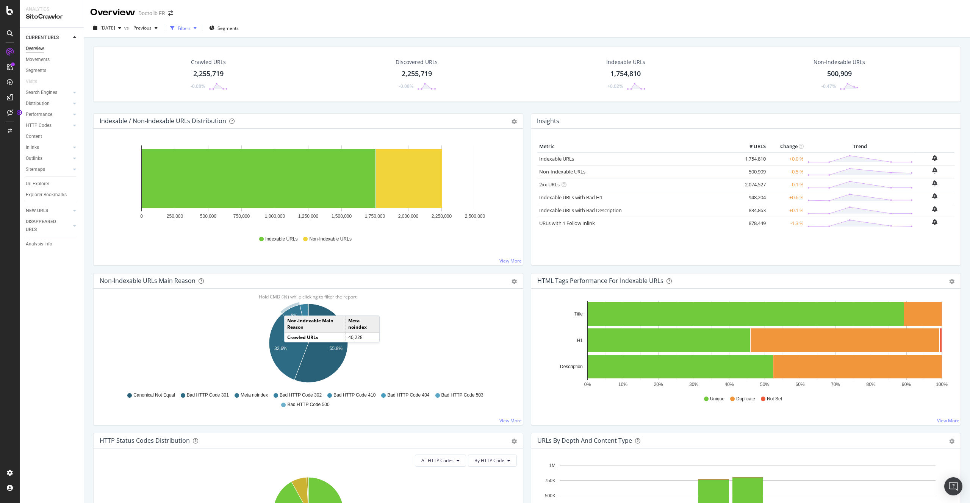
click at [191, 28] on div "Filters" at bounding box center [184, 28] width 13 height 6
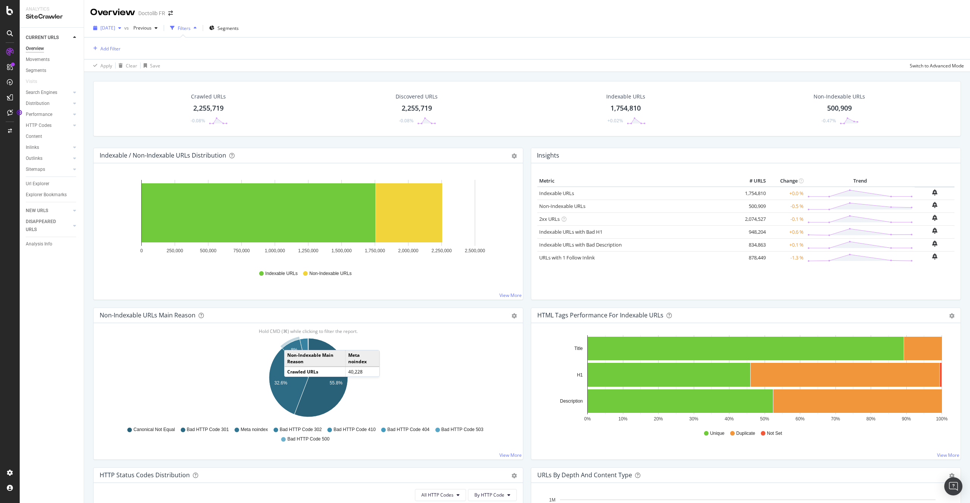
click at [115, 28] on span "[DATE]" at bounding box center [107, 28] width 15 height 6
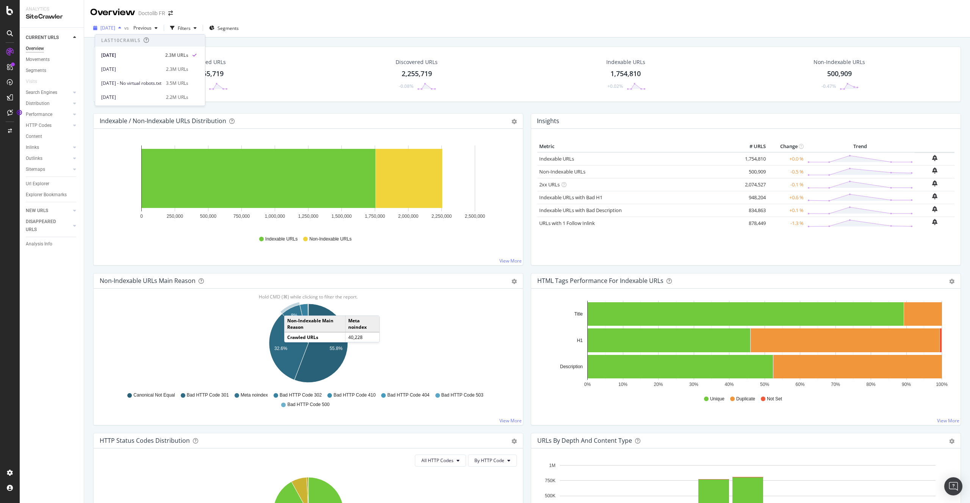
click at [115, 28] on span "[DATE]" at bounding box center [107, 28] width 15 height 6
